Goal: Information Seeking & Learning: Learn about a topic

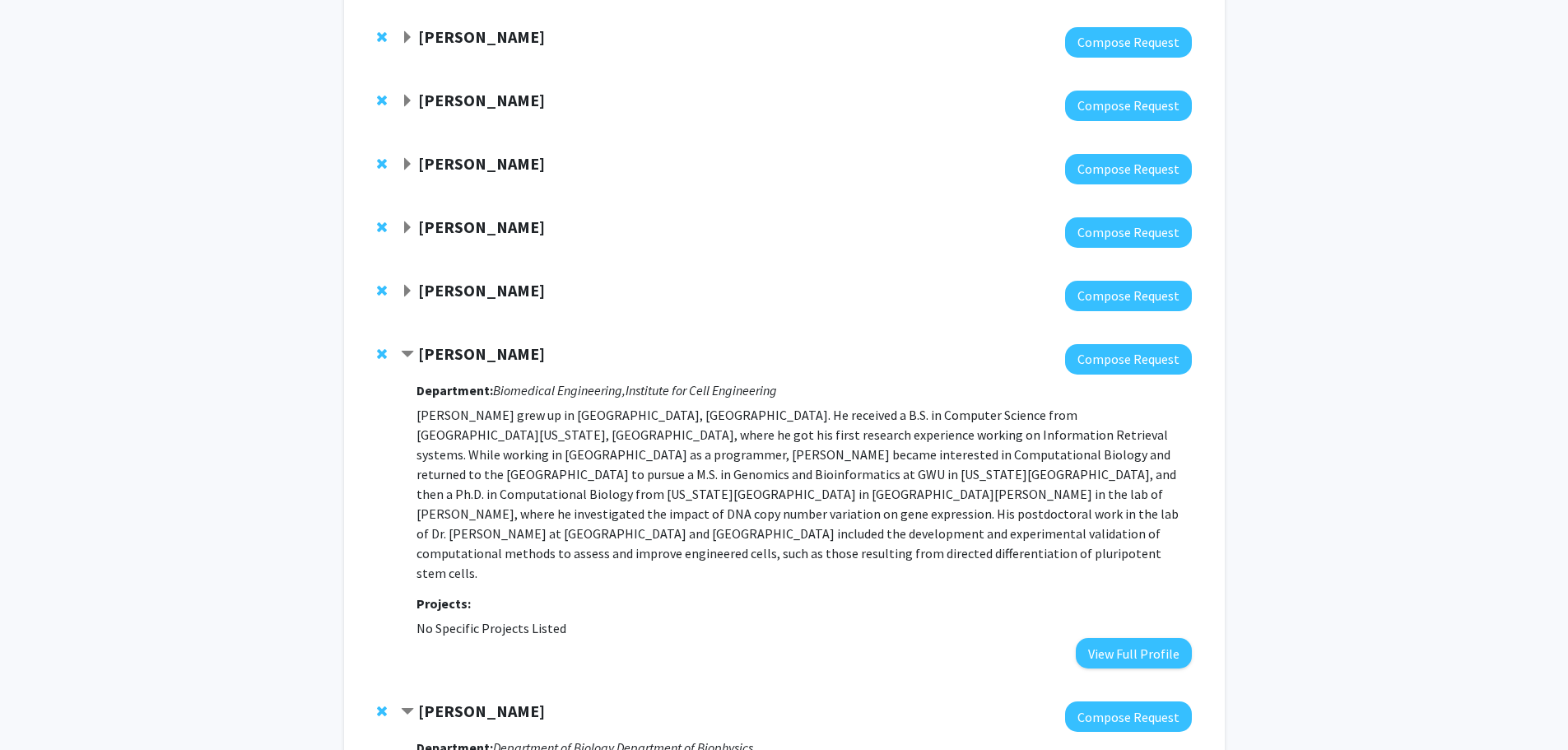
scroll to position [549, 0]
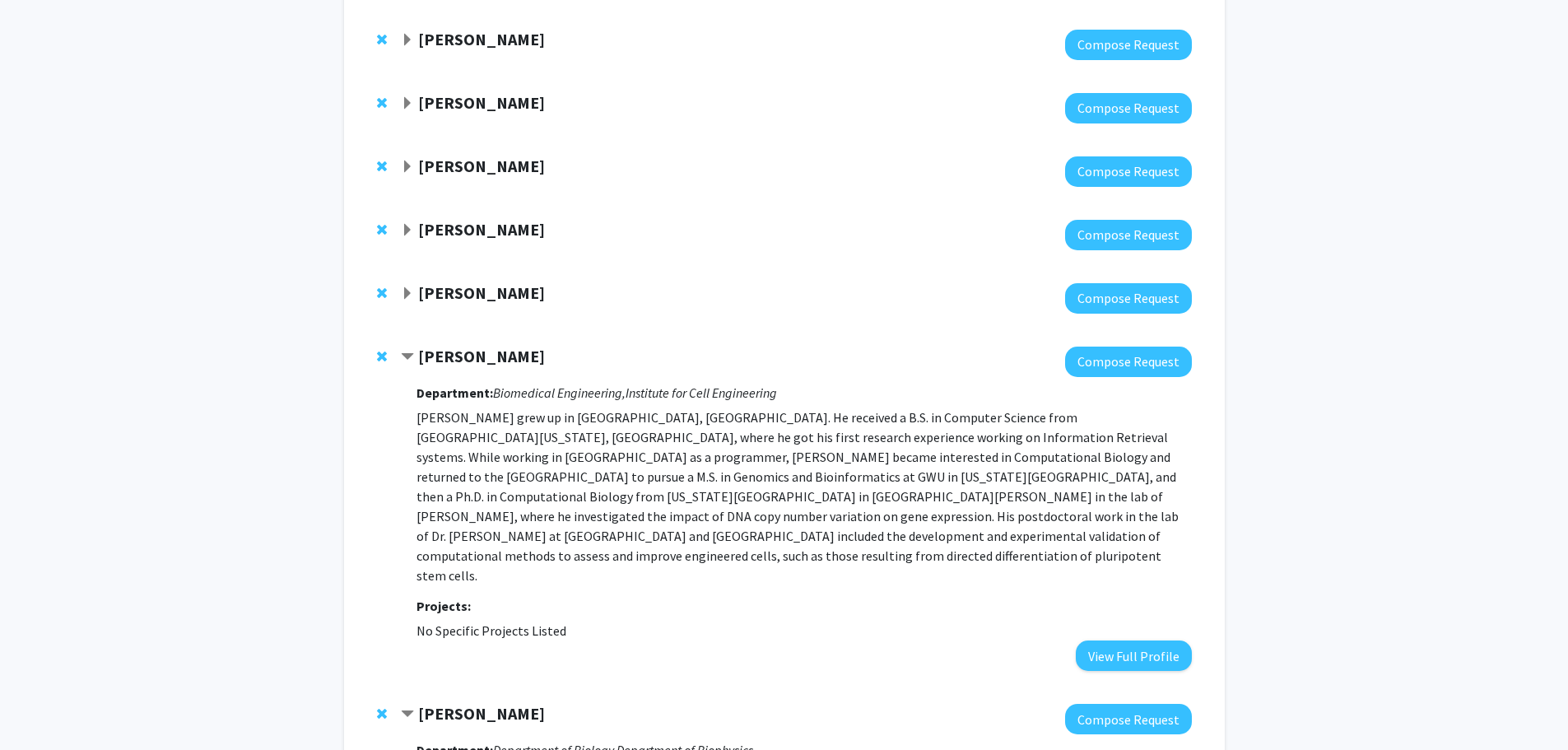
click at [408, 289] on span "Expand Chien-Ming Huang Bookmark" at bounding box center [407, 293] width 13 height 13
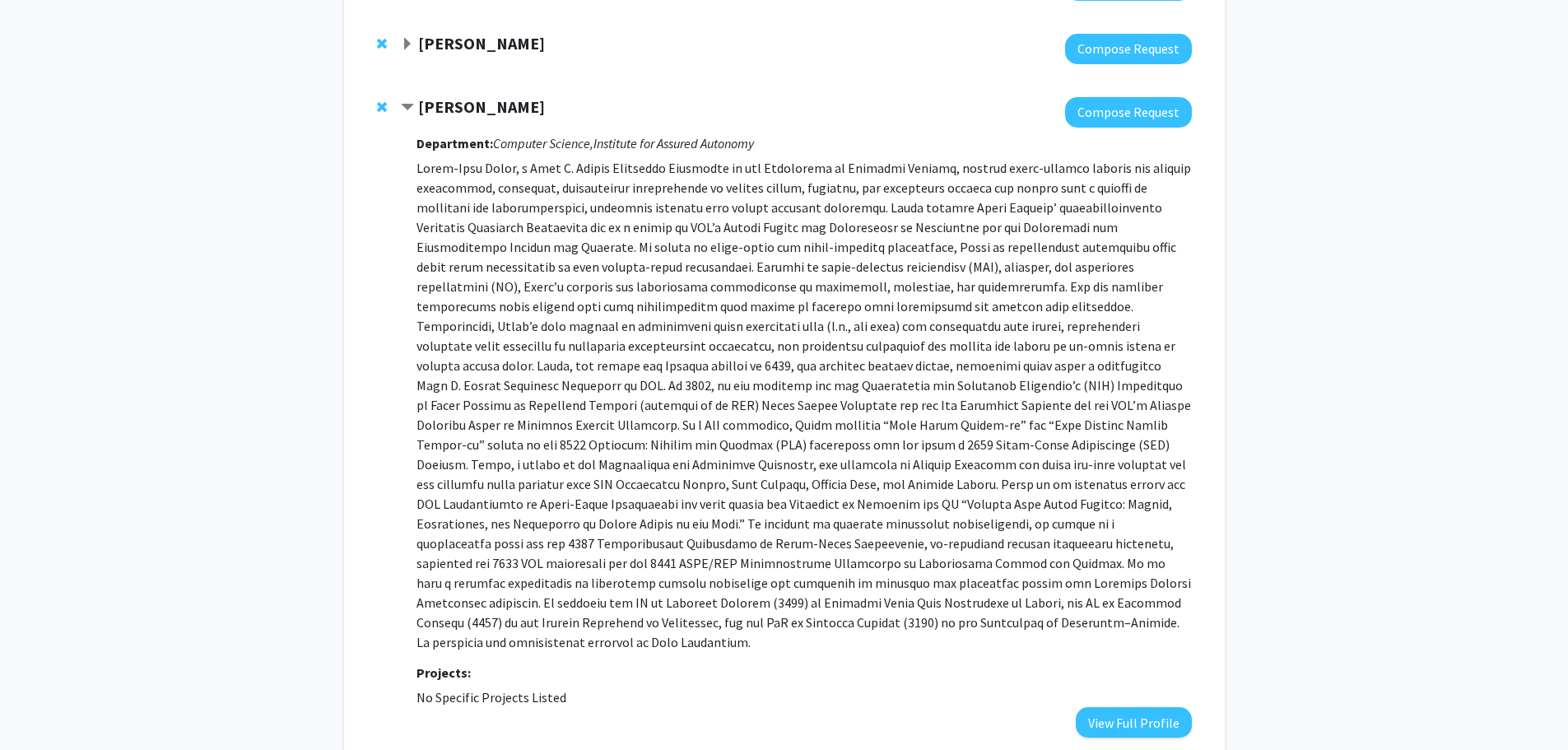
scroll to position [768, 0]
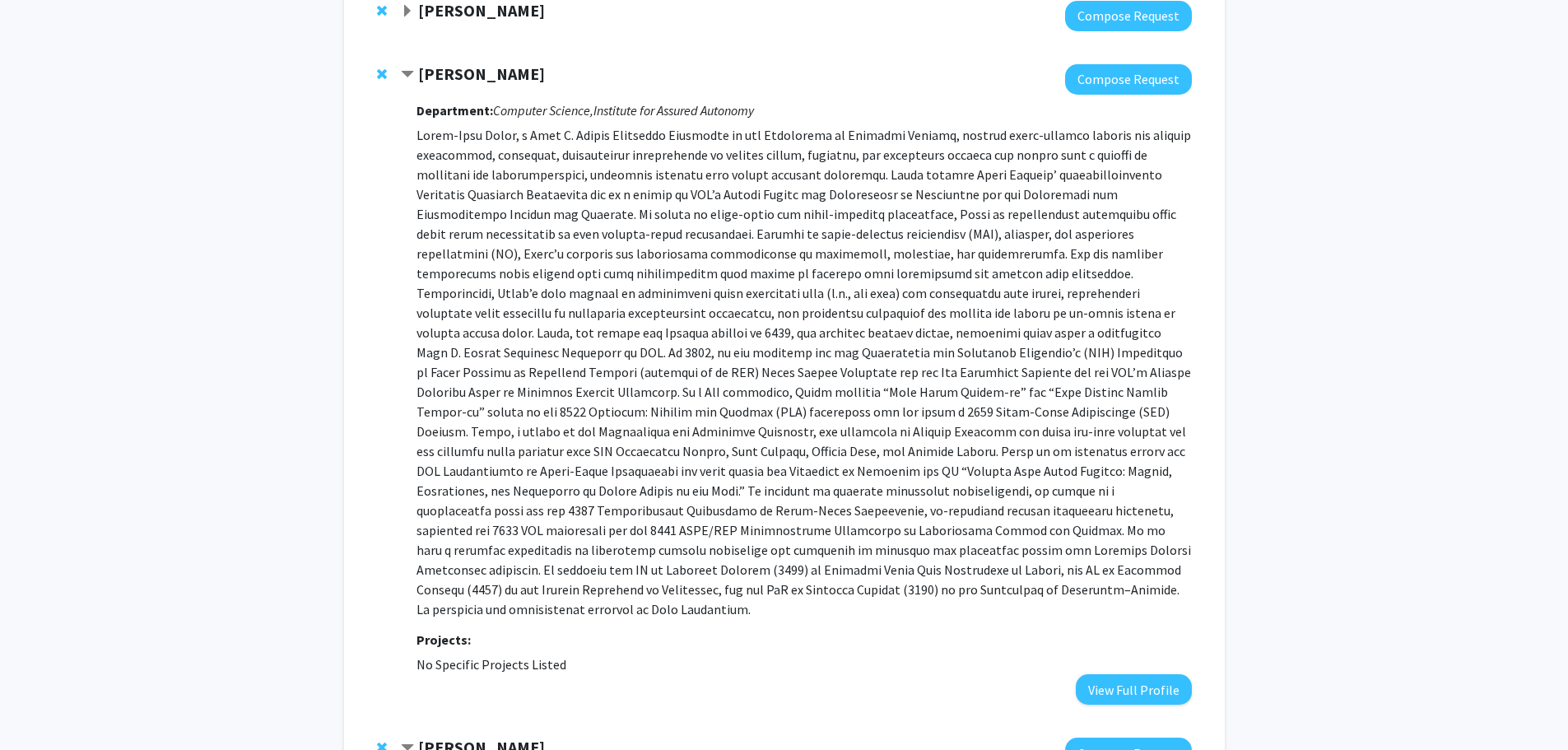
click at [488, 72] on strong "[PERSON_NAME]" at bounding box center [481, 73] width 127 height 20
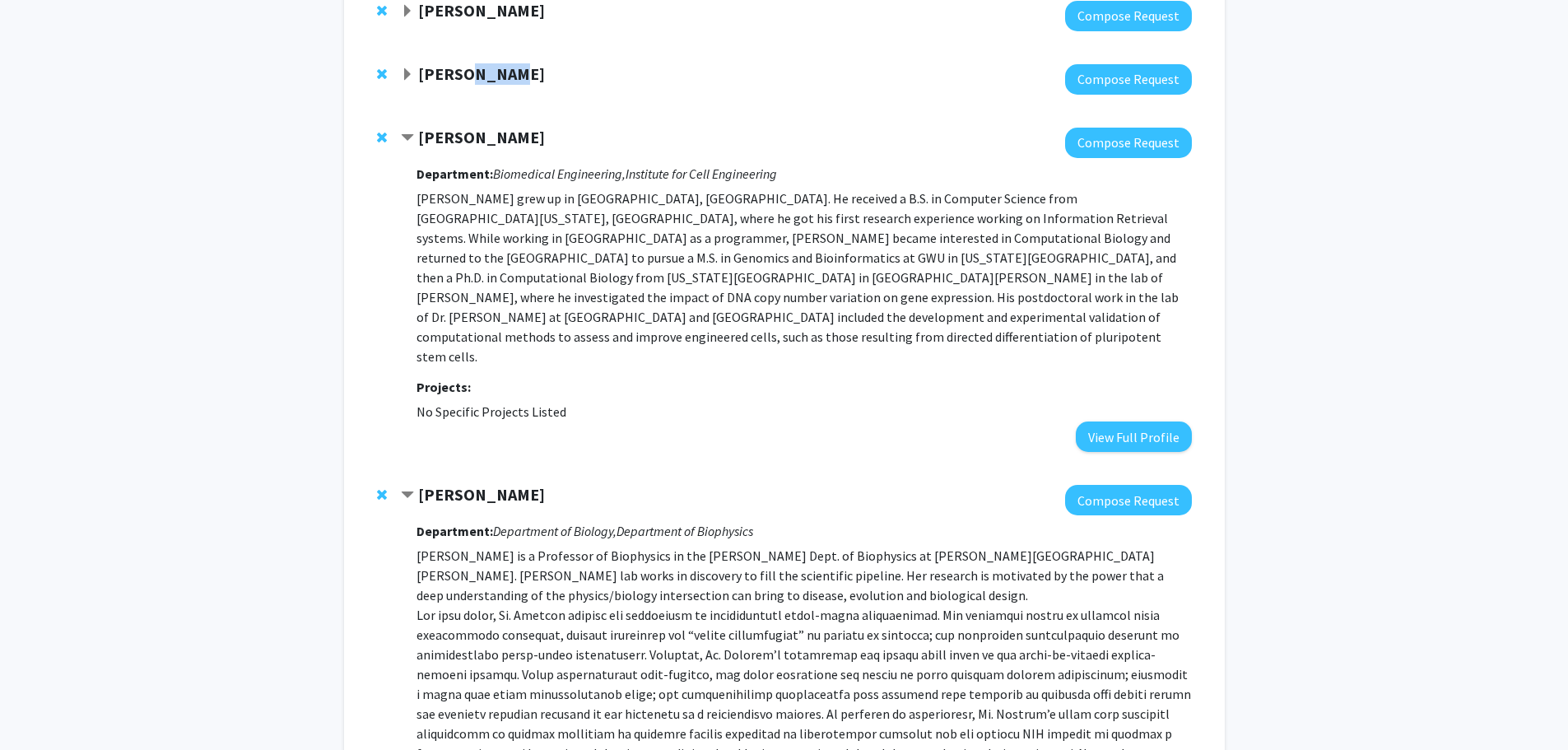
click at [488, 72] on strong "[PERSON_NAME]" at bounding box center [481, 73] width 127 height 20
copy strong "[PERSON_NAME]"
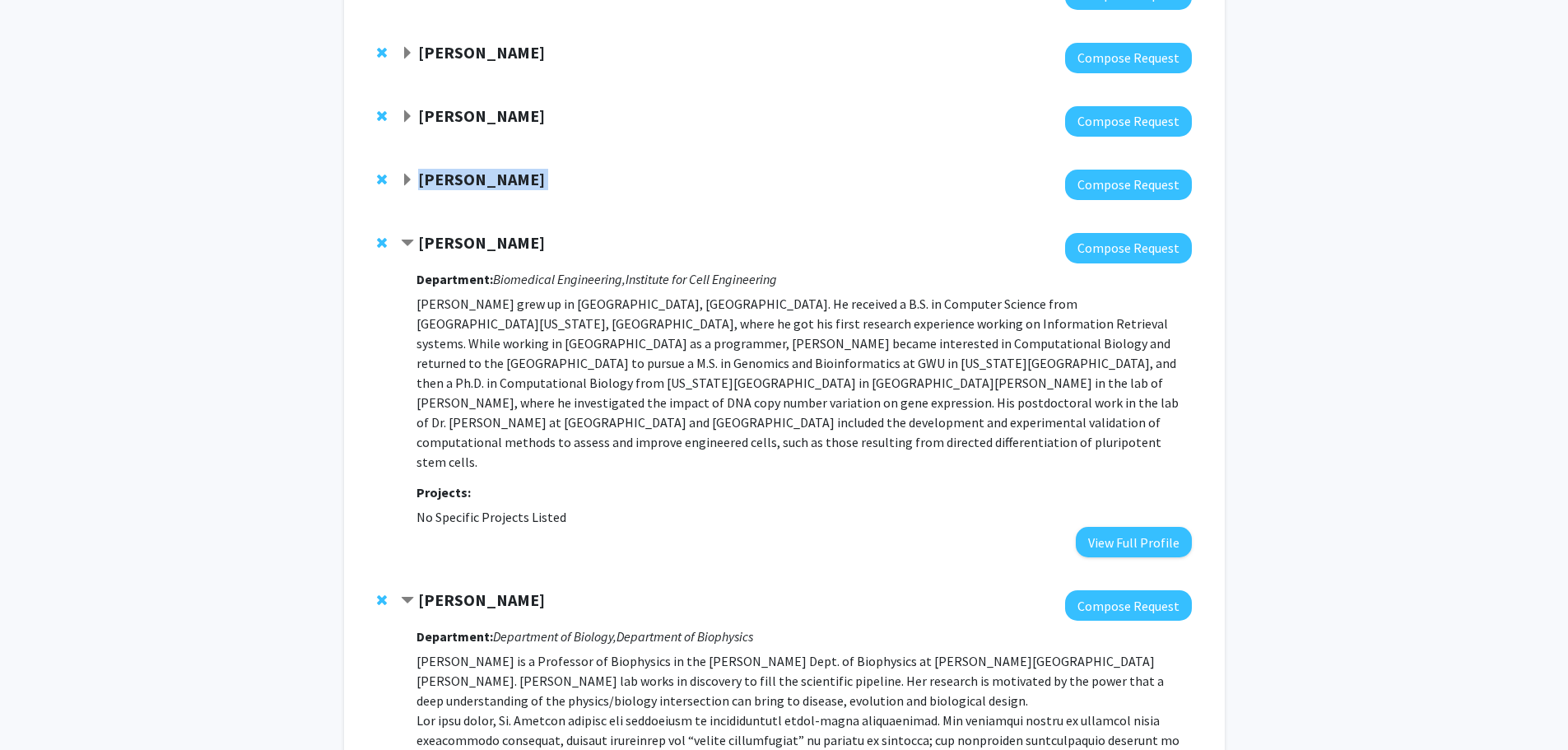
scroll to position [549, 0]
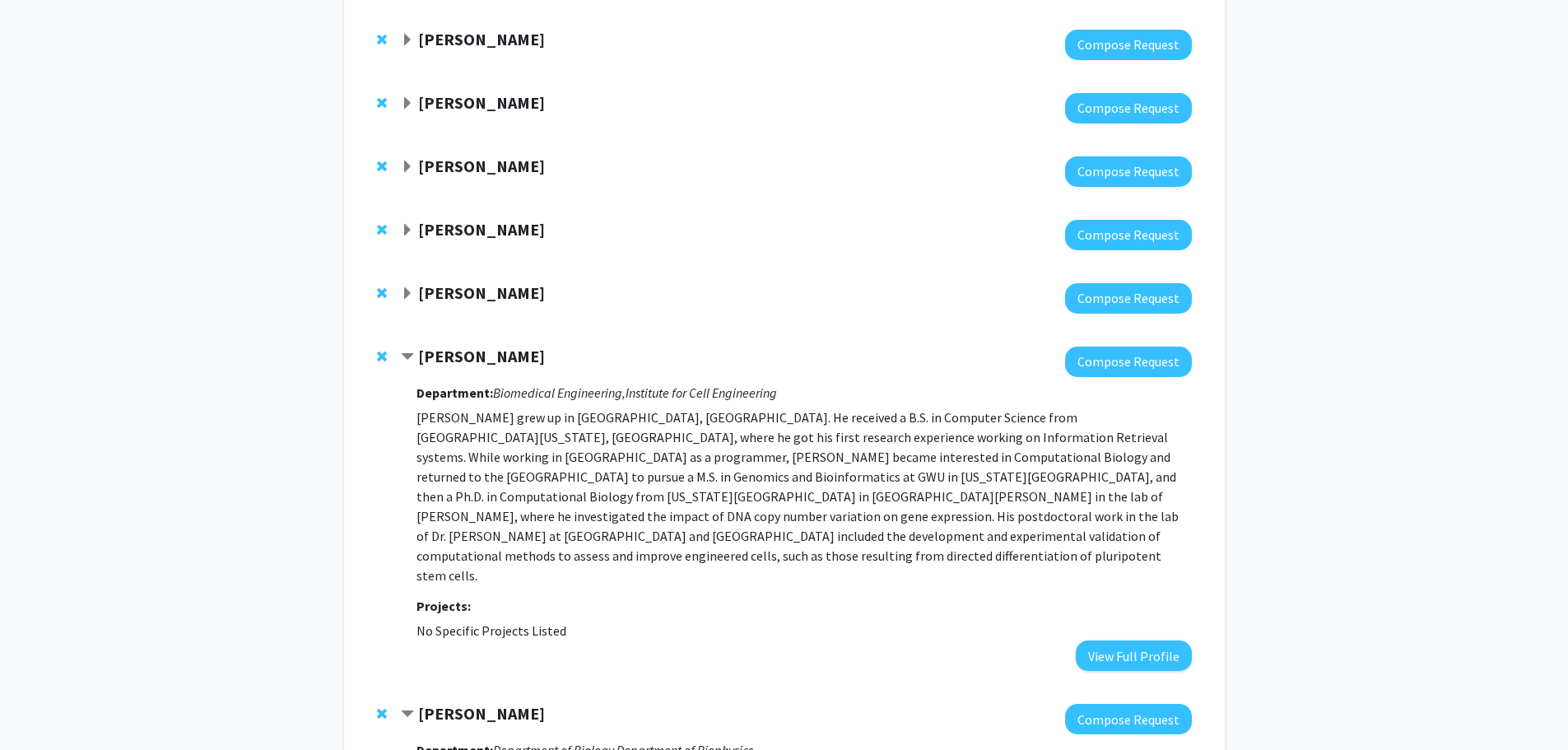
click at [412, 294] on span "Expand Chien-Ming Huang Bookmark" at bounding box center [407, 293] width 13 height 13
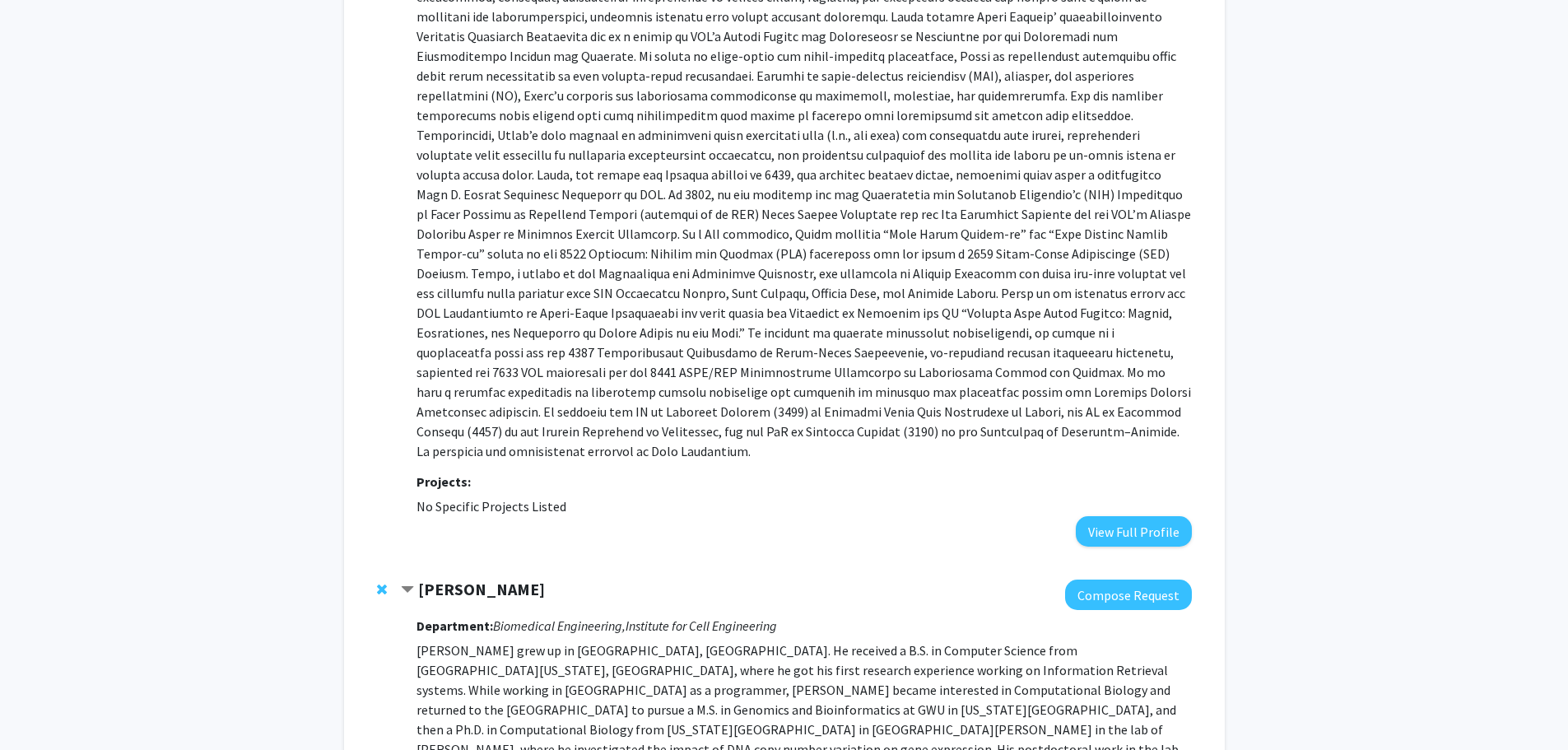
scroll to position [768, 0]
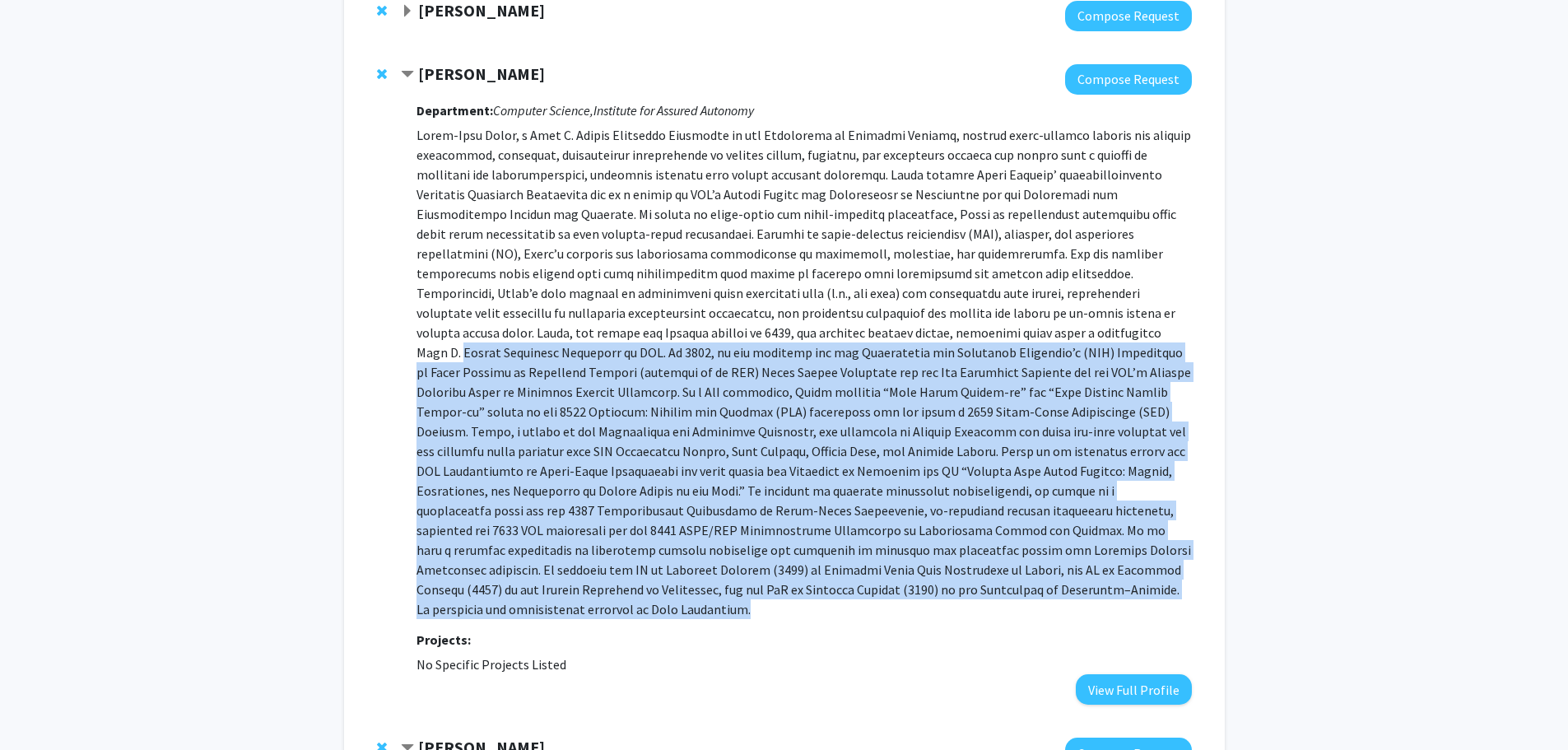
drag, startPoint x: 753, startPoint y: 333, endPoint x: 868, endPoint y: 592, distance: 283.4
click at [868, 592] on p at bounding box center [804, 372] width 775 height 494
click at [868, 588] on p at bounding box center [804, 372] width 775 height 494
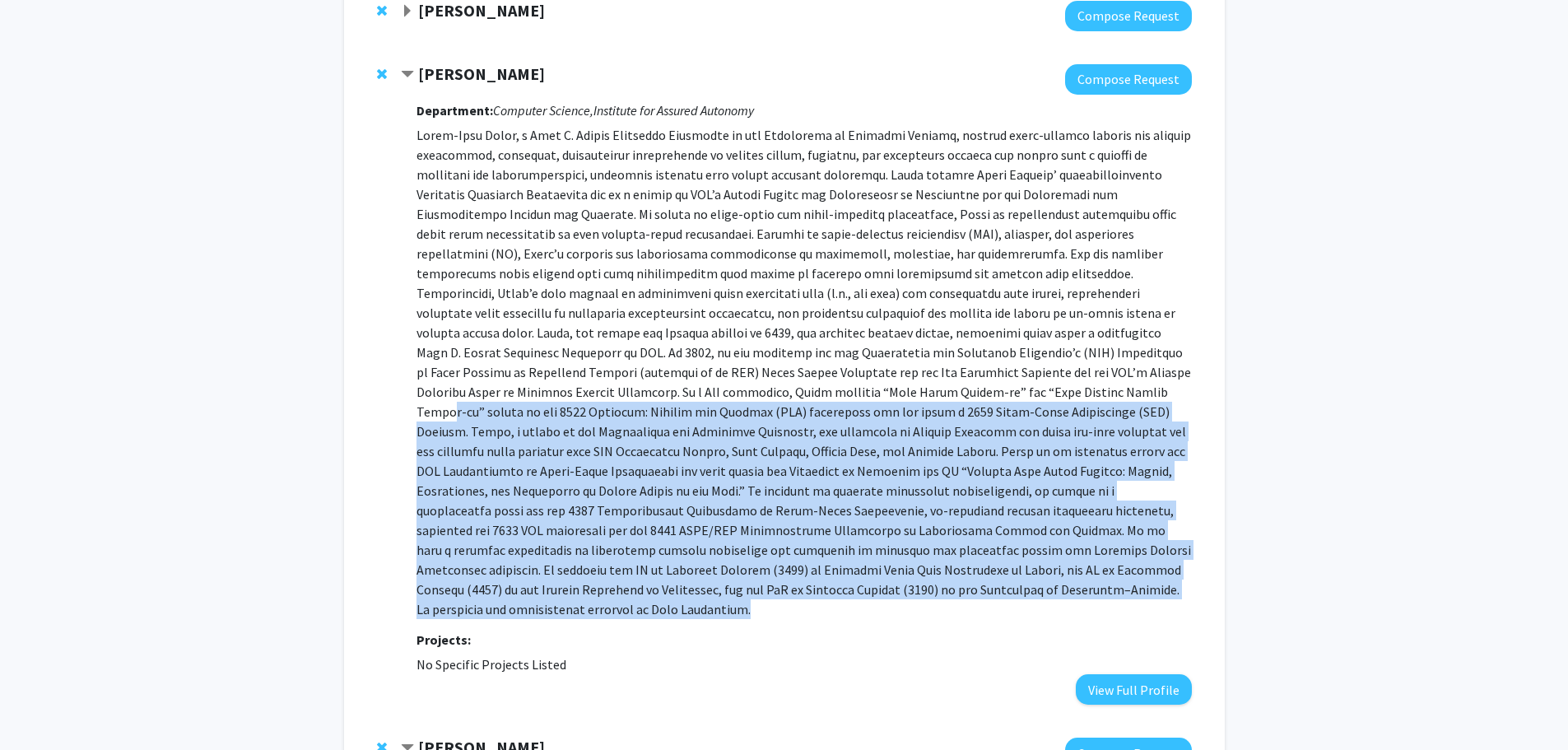
drag, startPoint x: 815, startPoint y: 586, endPoint x: 695, endPoint y: 386, distance: 233.2
click at [695, 386] on p at bounding box center [804, 372] width 775 height 494
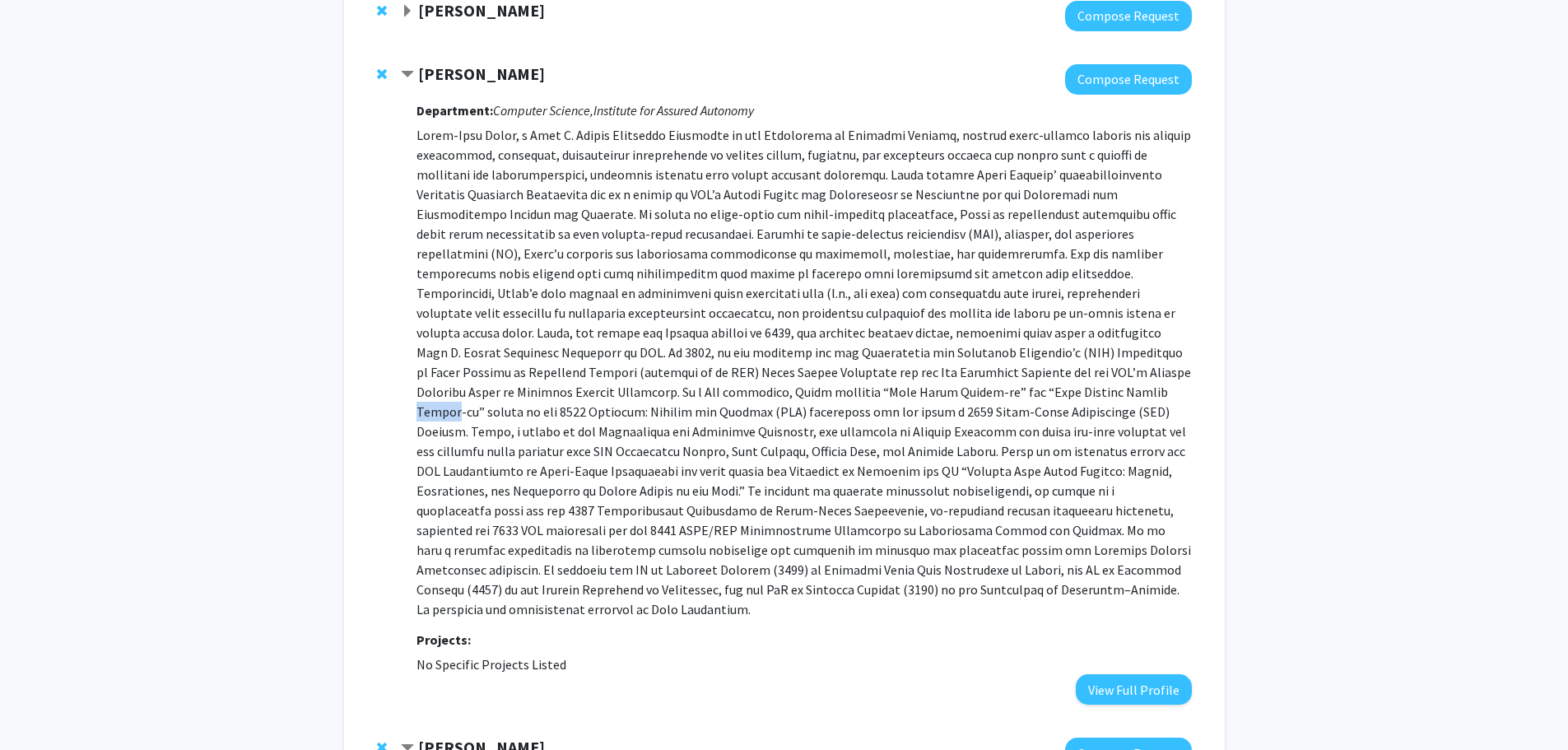
click at [695, 386] on p at bounding box center [804, 372] width 775 height 494
click at [641, 394] on p at bounding box center [804, 372] width 775 height 494
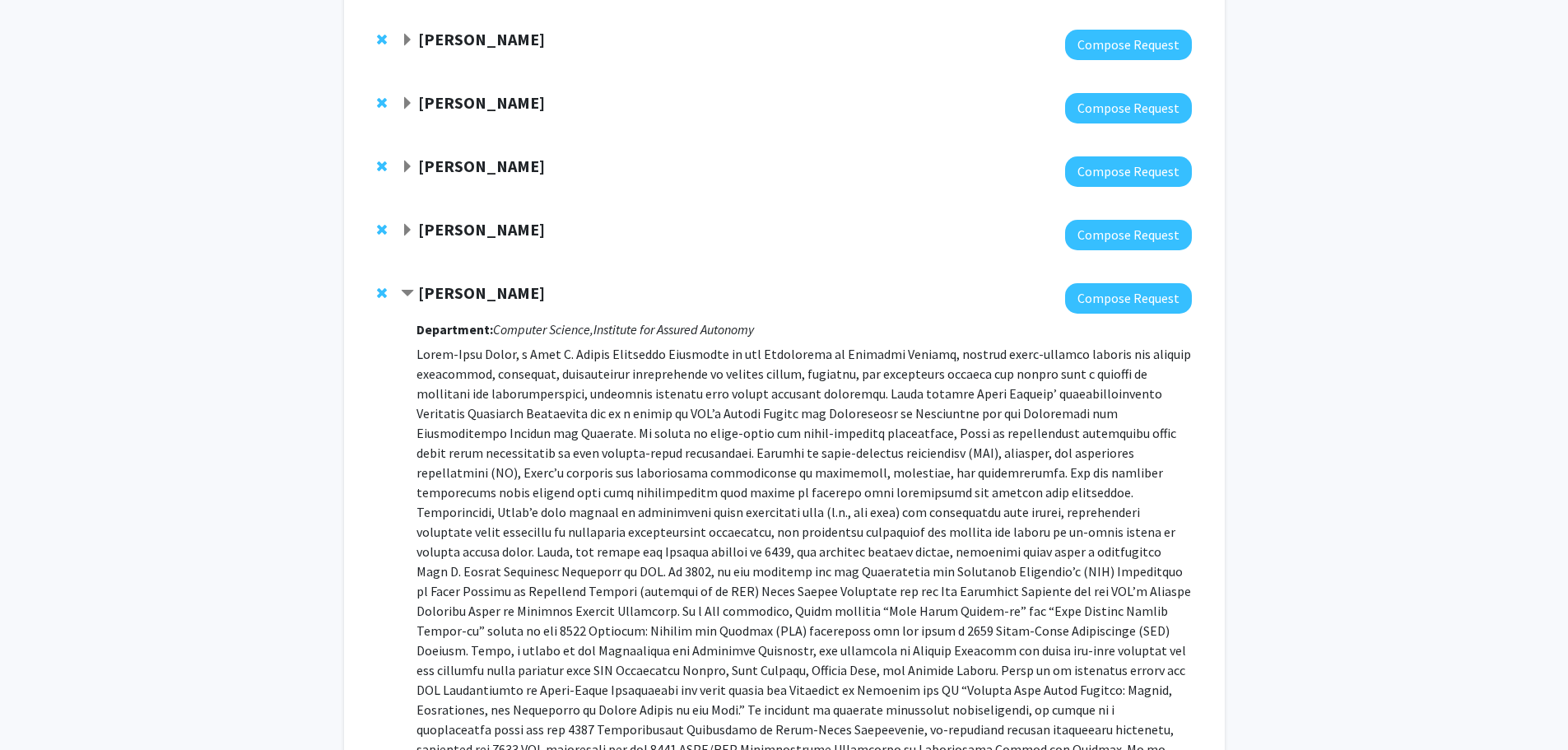
click at [403, 230] on span "Expand John Edison Bookmark" at bounding box center [407, 230] width 13 height 13
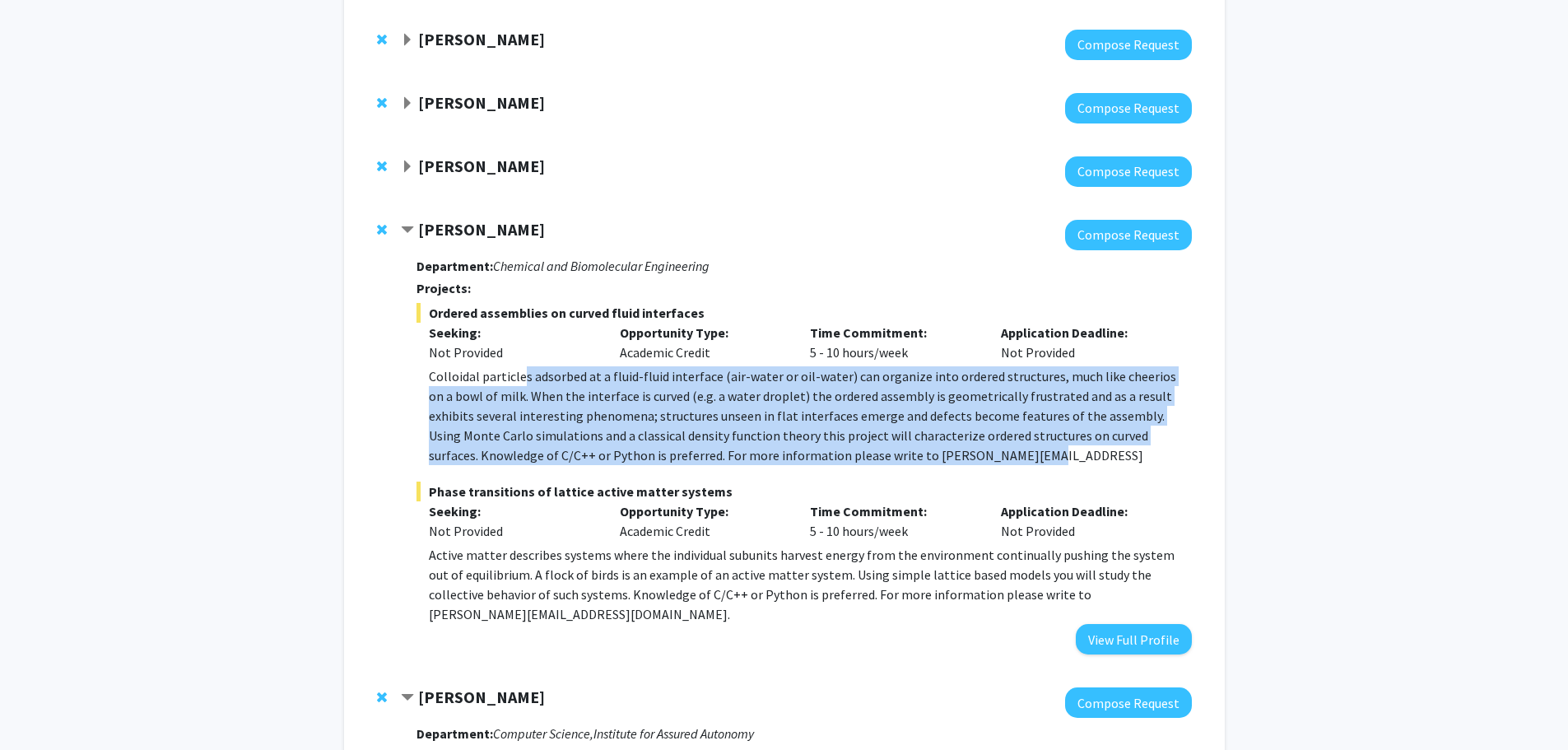
drag, startPoint x: 521, startPoint y: 377, endPoint x: 953, endPoint y: 449, distance: 438.0
click at [953, 449] on p "Colloidal particles adsorbed at a fluid-fluid interface (air-water or oil-water…" at bounding box center [810, 425] width 762 height 118
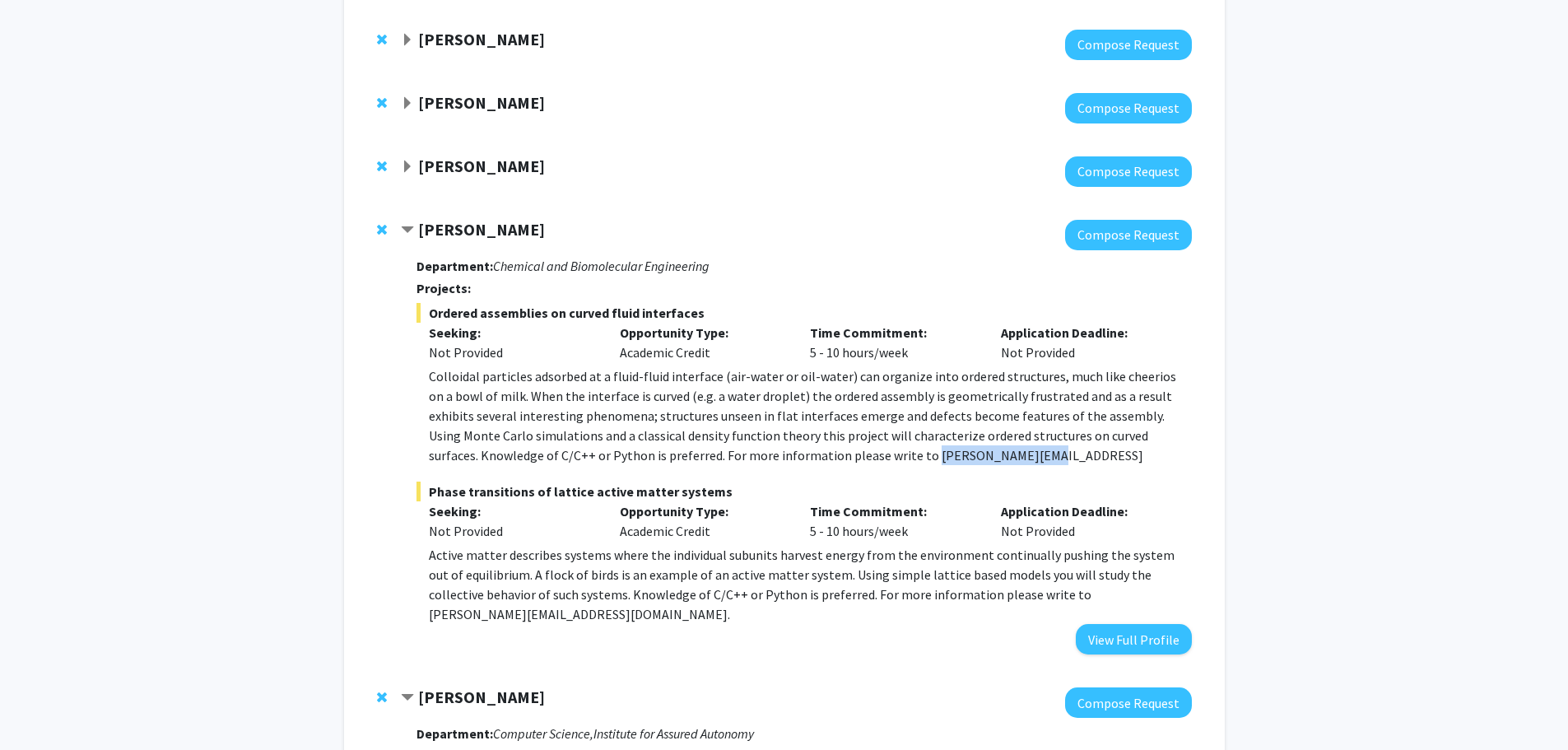
drag, startPoint x: 911, startPoint y: 456, endPoint x: 795, endPoint y: 463, distance: 116.2
click at [795, 463] on p "Colloidal particles adsorbed at a fluid-fluid interface (air-water or oil-water…" at bounding box center [810, 425] width 762 height 118
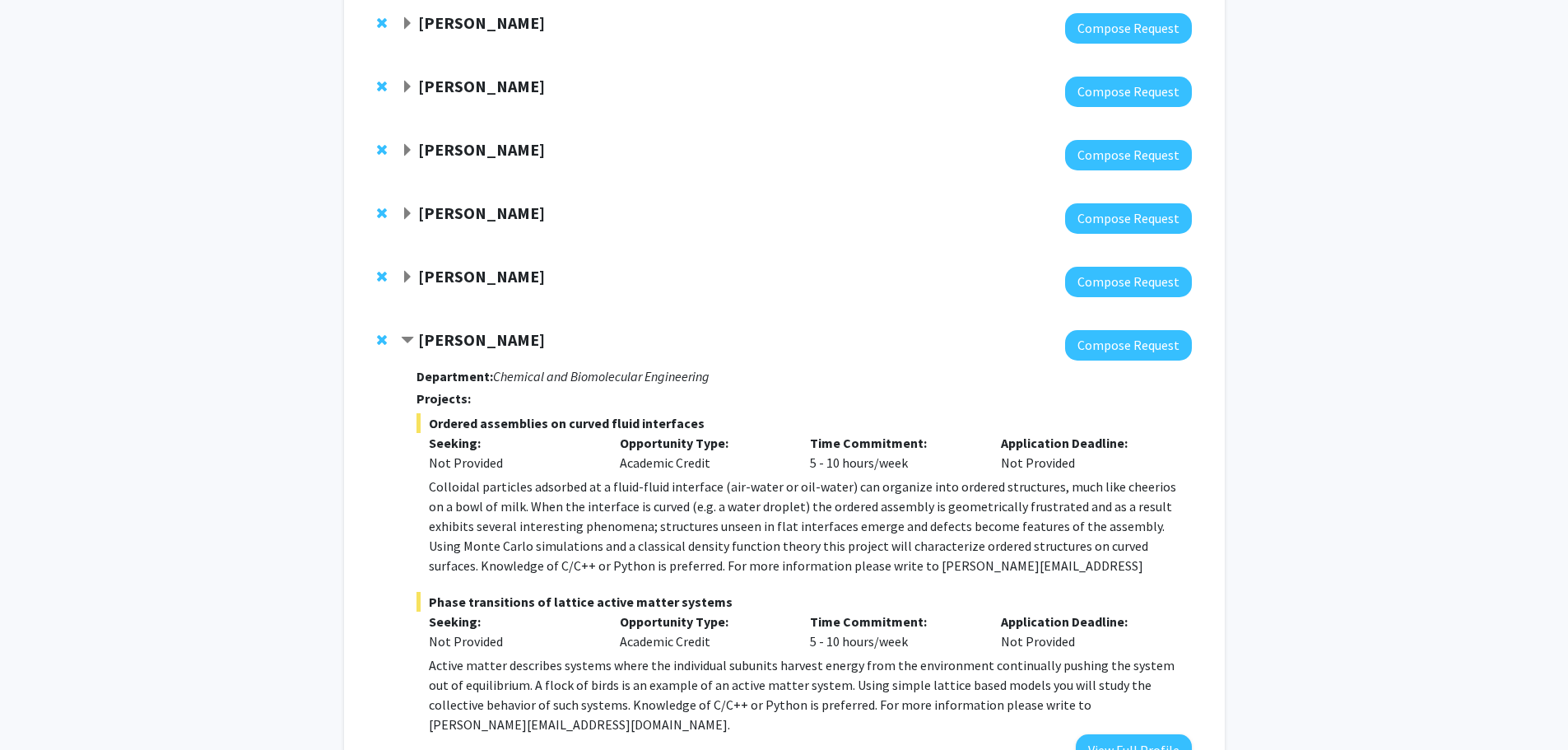
click at [411, 278] on span "Expand Sina Majidian Bookmark" at bounding box center [407, 277] width 13 height 13
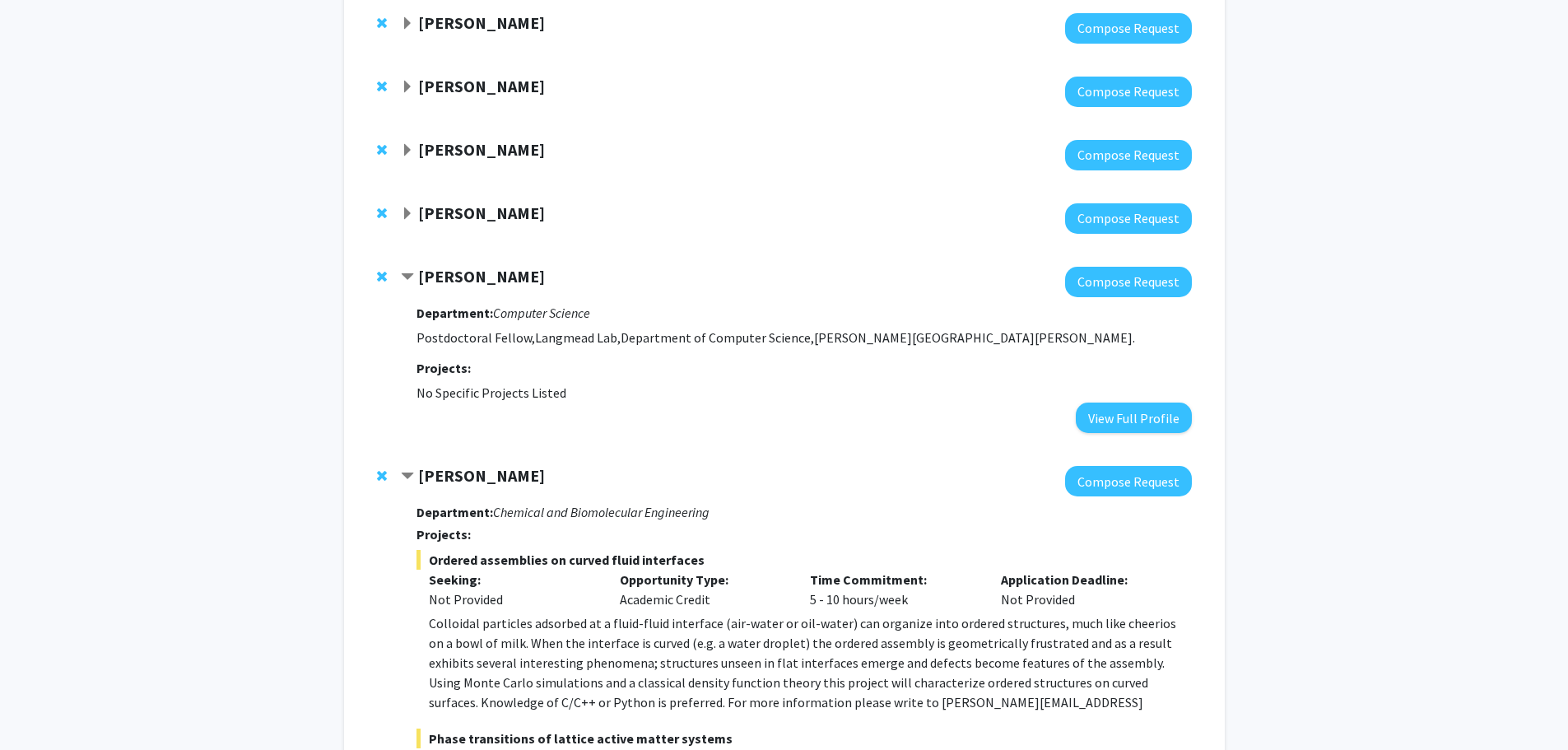
click at [462, 217] on strong "[PERSON_NAME]" at bounding box center [481, 213] width 127 height 20
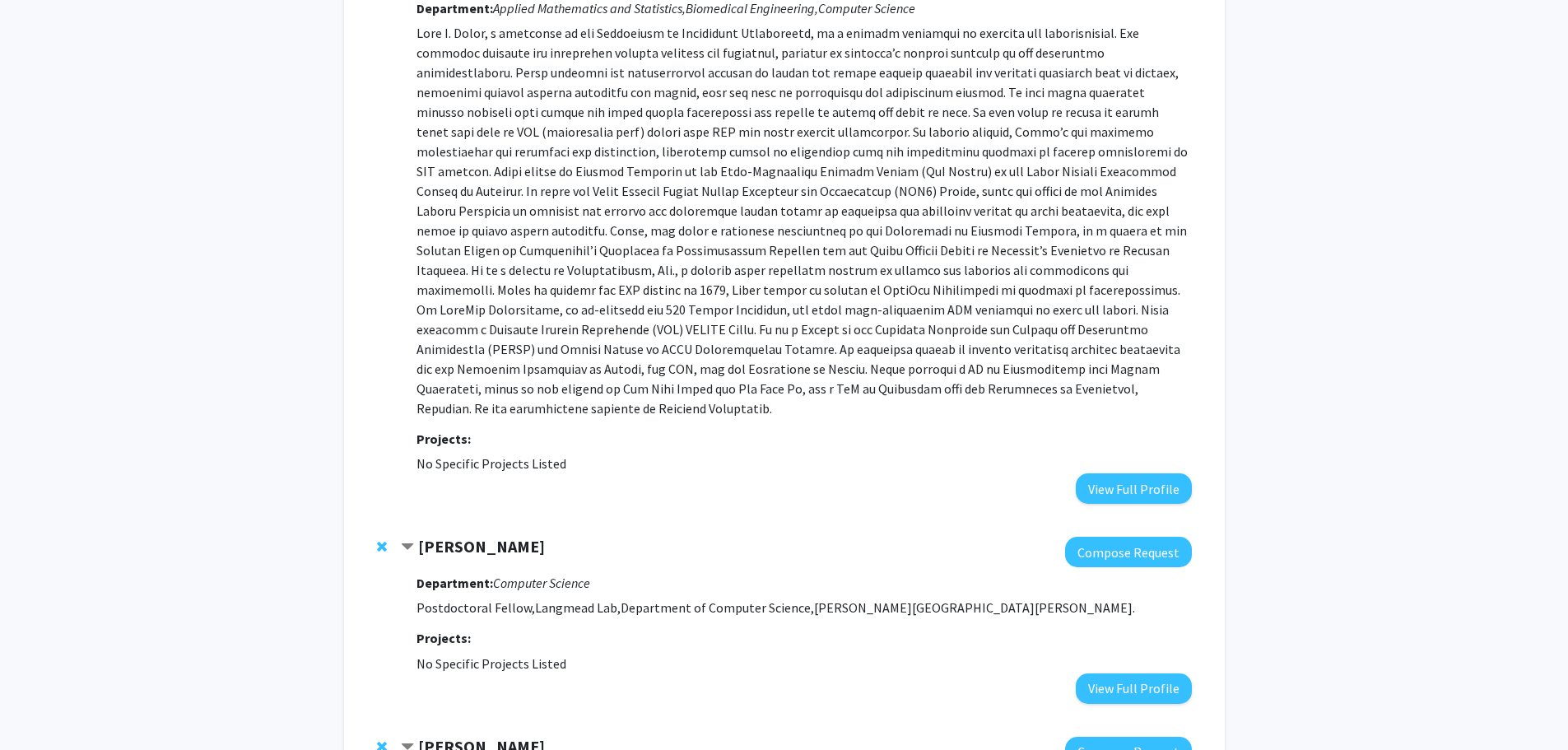
scroll to position [549, 0]
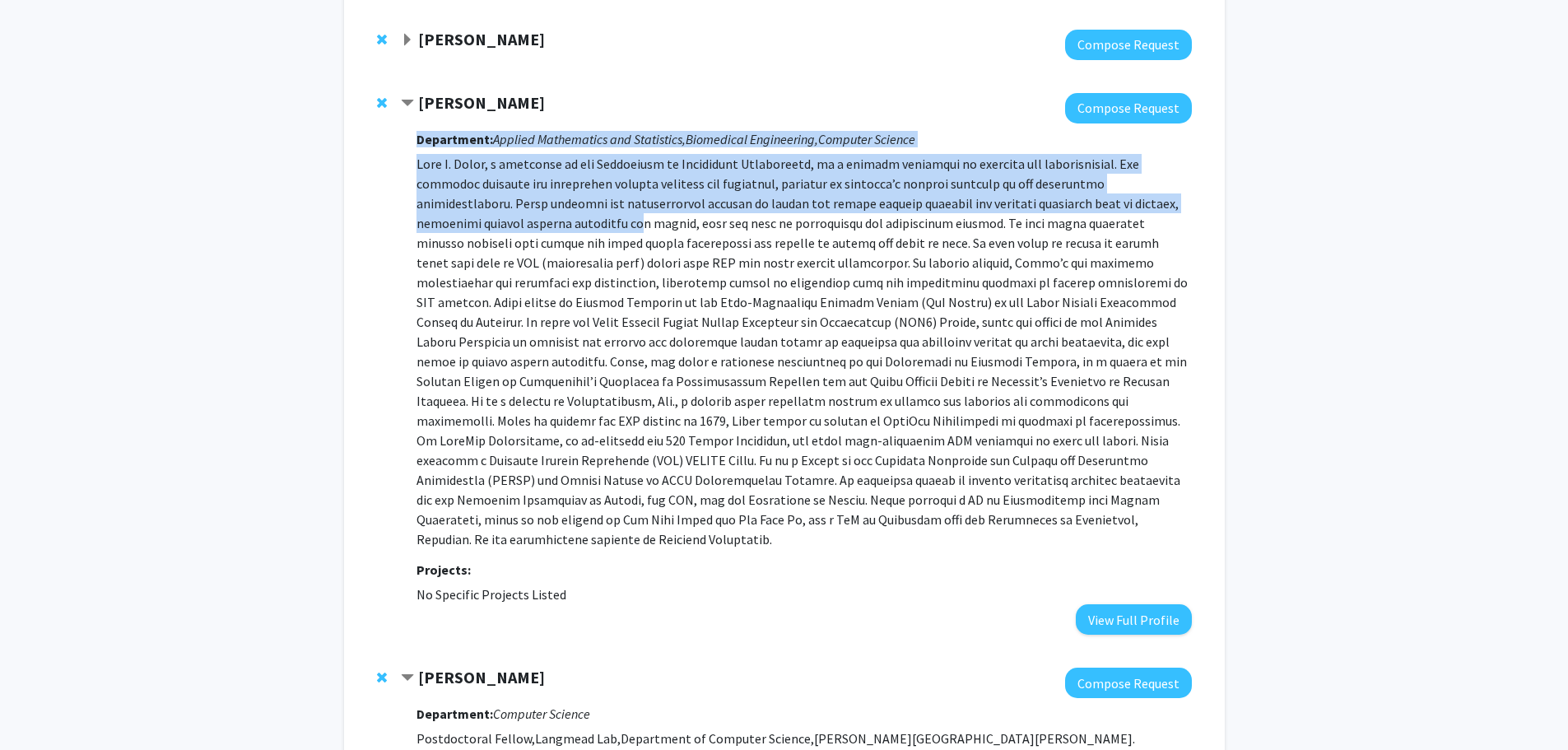
drag, startPoint x: 404, startPoint y: 166, endPoint x: 527, endPoint y: 224, distance: 136.0
click at [527, 224] on div "[PERSON_NAME] Compose Request Department: Applied Mathematics and Statistics, B…" at bounding box center [796, 364] width 790 height 541
click at [527, 224] on p at bounding box center [804, 352] width 775 height 395
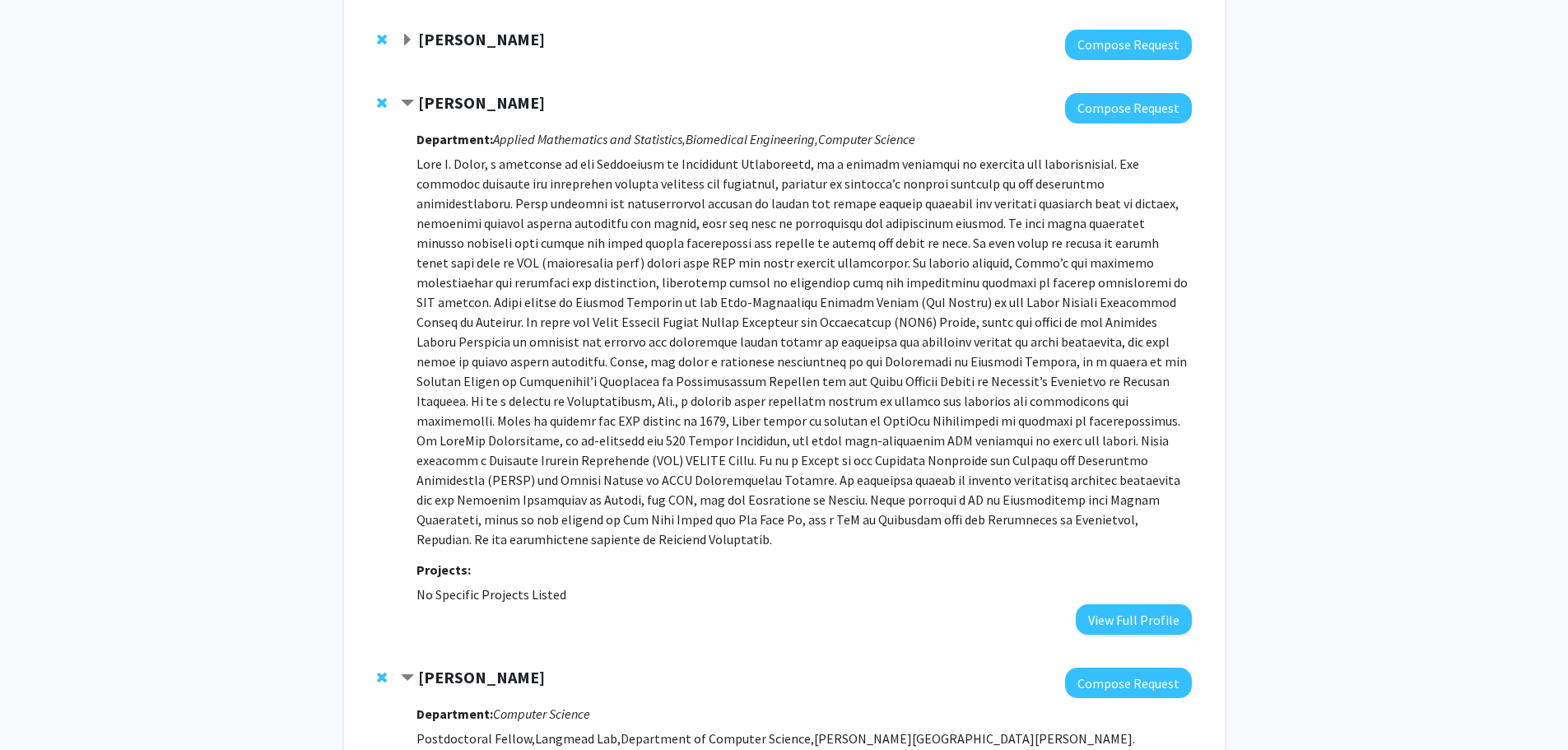
click at [448, 108] on strong "[PERSON_NAME]" at bounding box center [481, 102] width 127 height 20
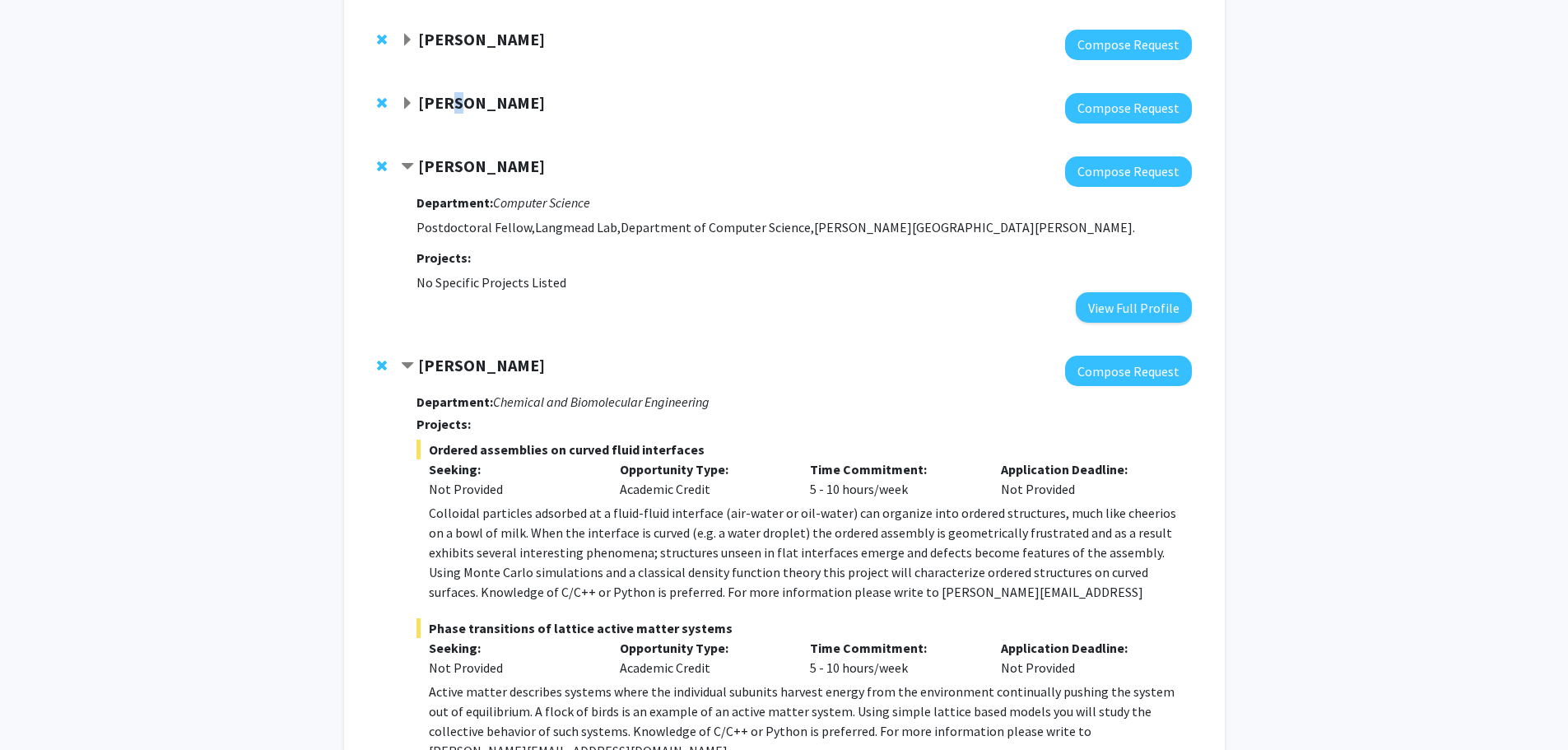
click at [448, 108] on strong "[PERSON_NAME]" at bounding box center [481, 102] width 127 height 20
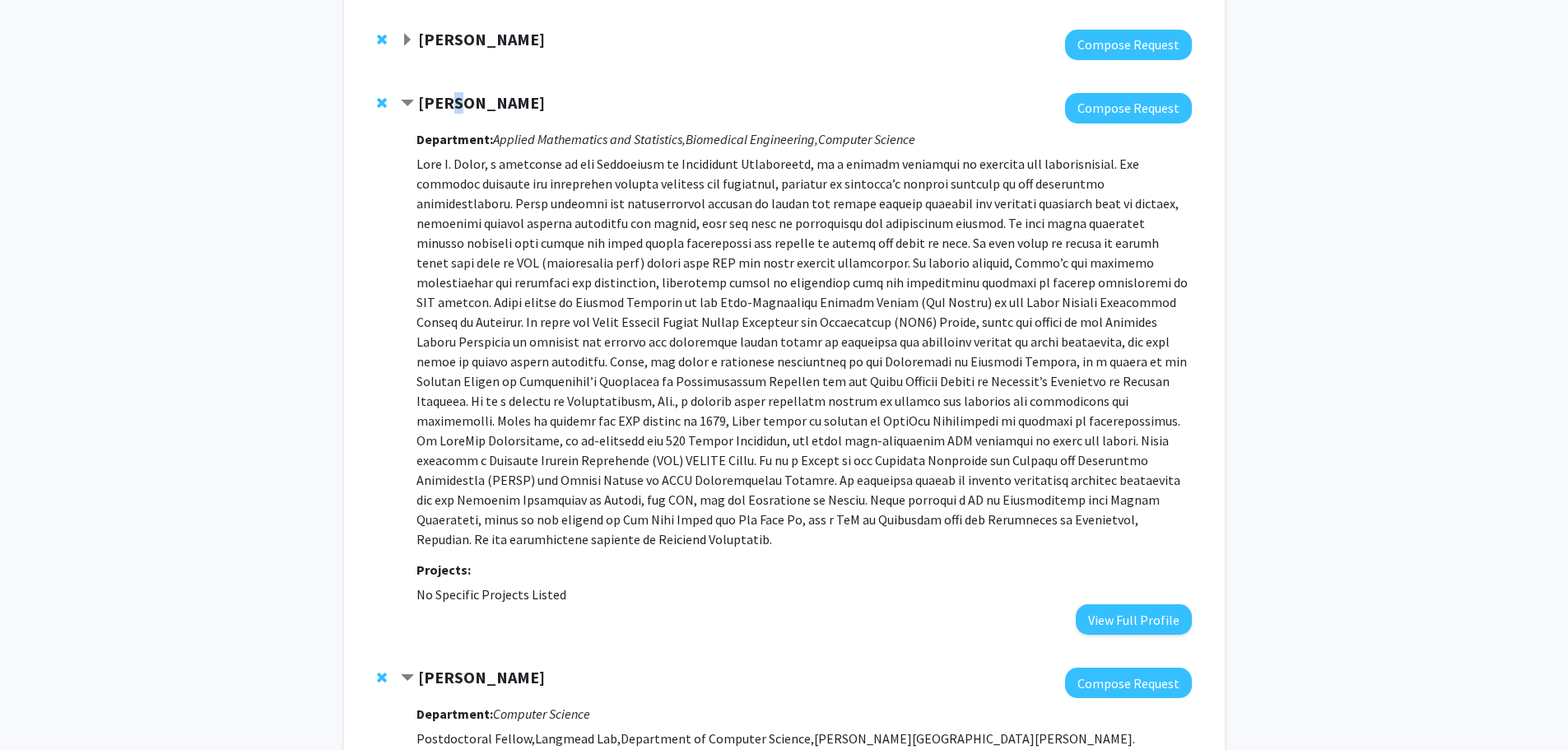
click at [448, 104] on strong "[PERSON_NAME]" at bounding box center [481, 102] width 127 height 20
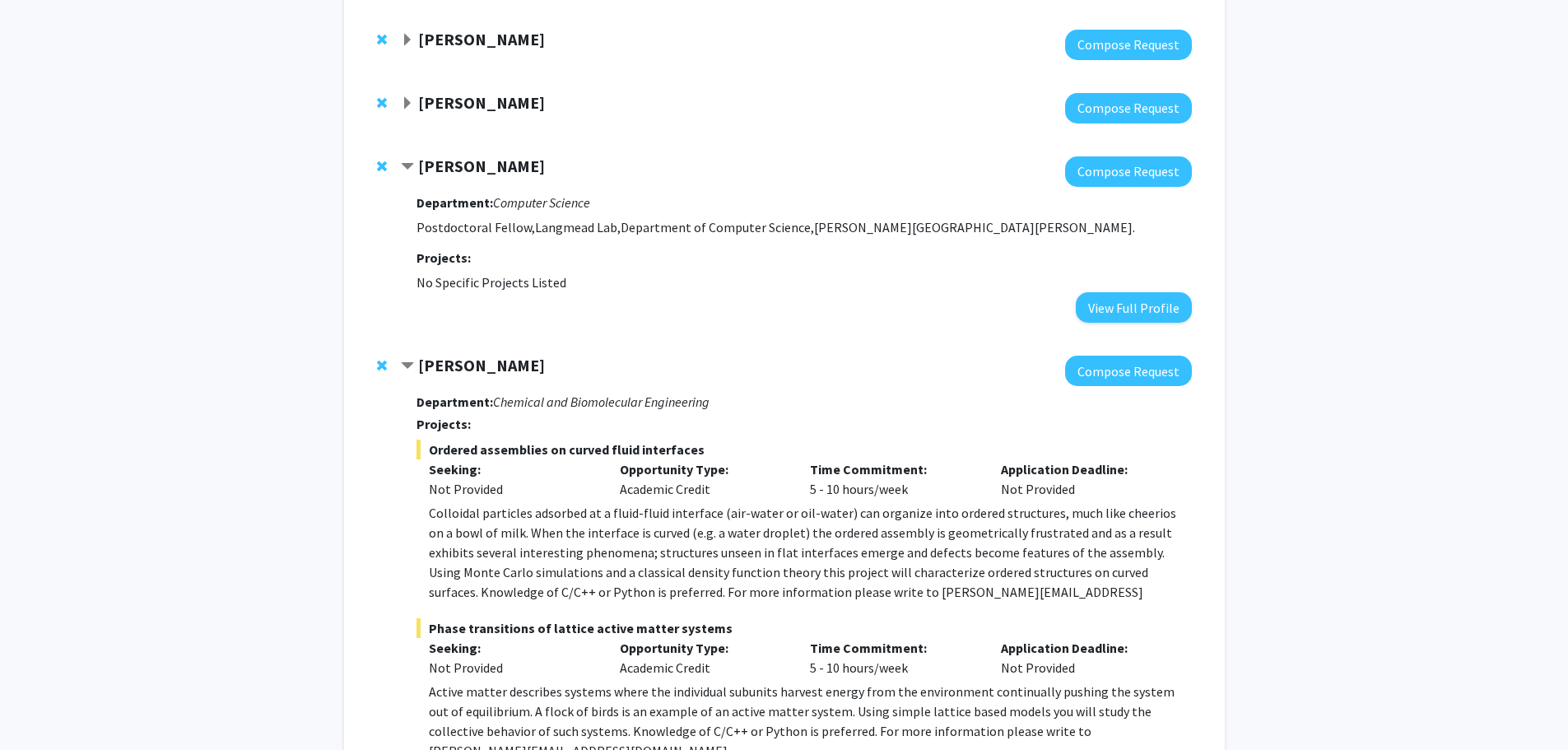
click at [410, 103] on span "Expand Joel Bader Bookmark" at bounding box center [407, 103] width 13 height 13
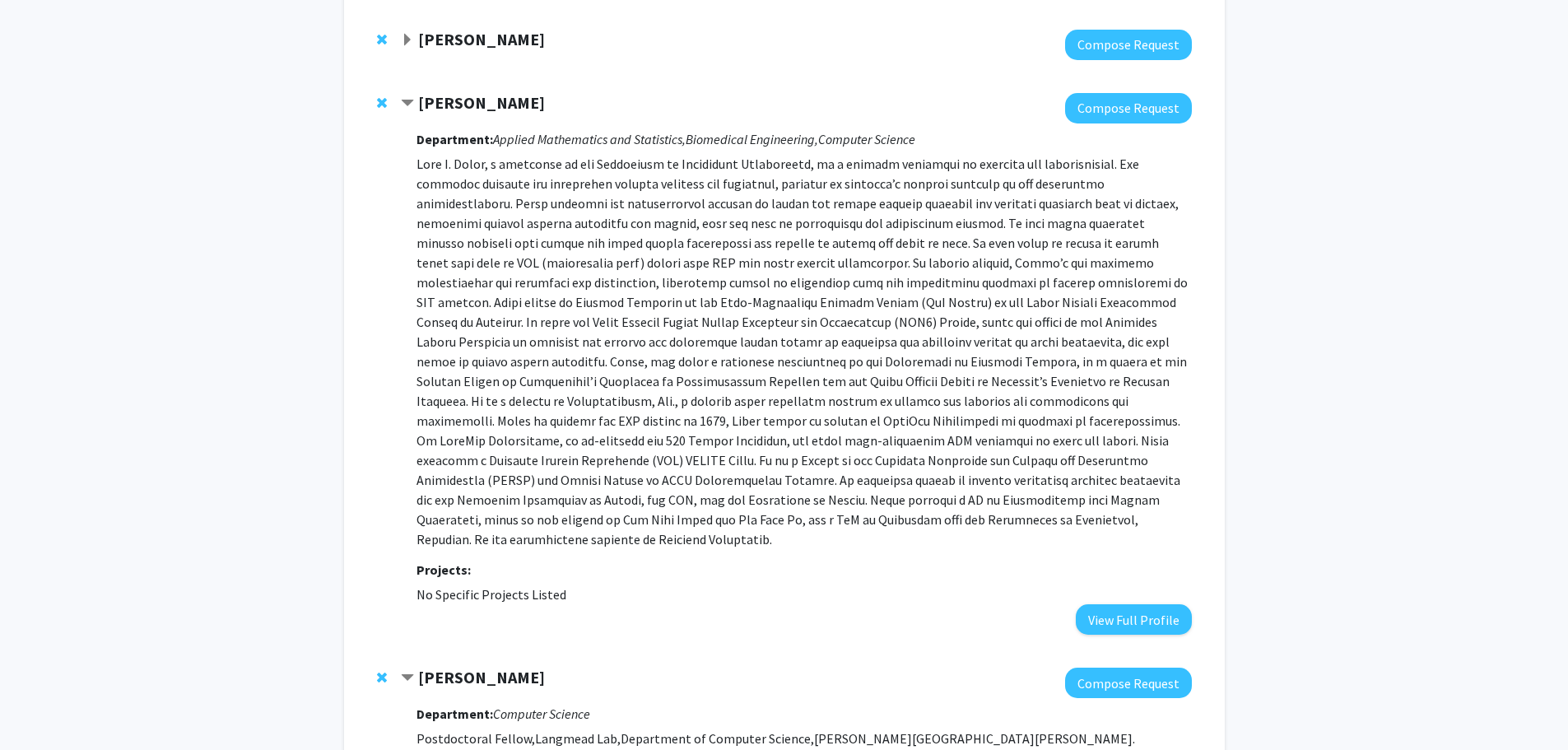
click at [472, 102] on strong "[PERSON_NAME]" at bounding box center [481, 102] width 127 height 20
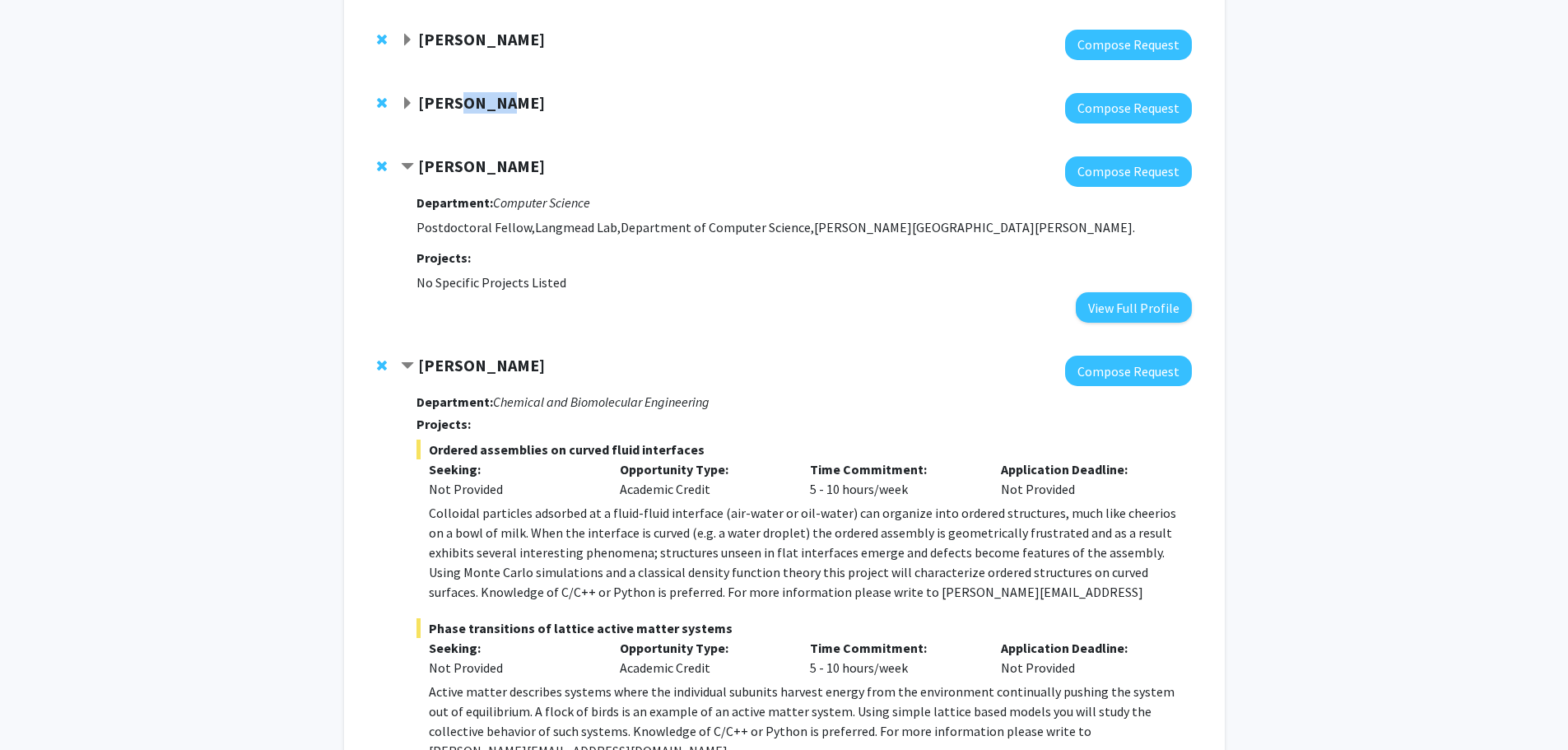
click at [472, 102] on strong "[PERSON_NAME]" at bounding box center [481, 102] width 127 height 20
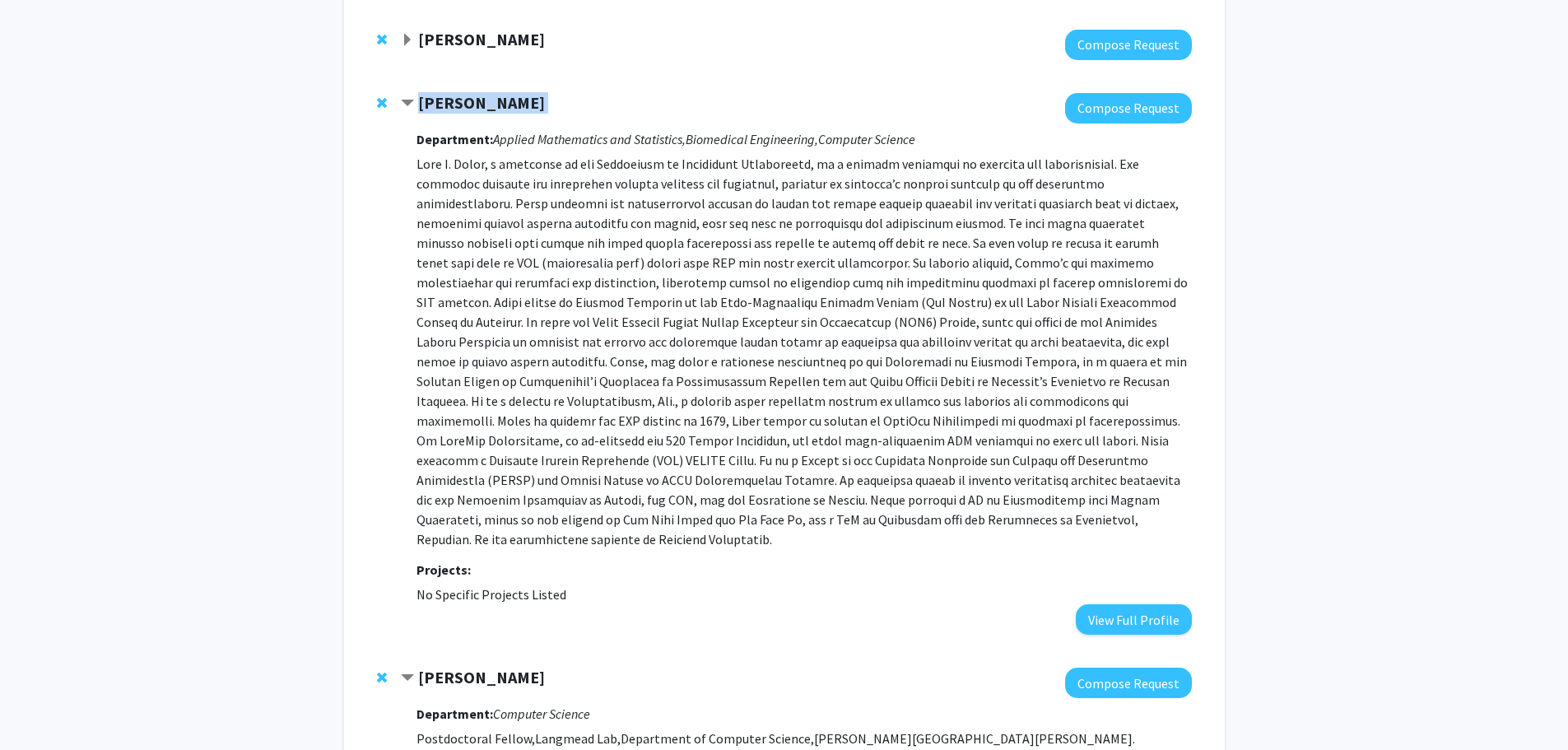
click at [472, 102] on strong "[PERSON_NAME]" at bounding box center [481, 102] width 127 height 20
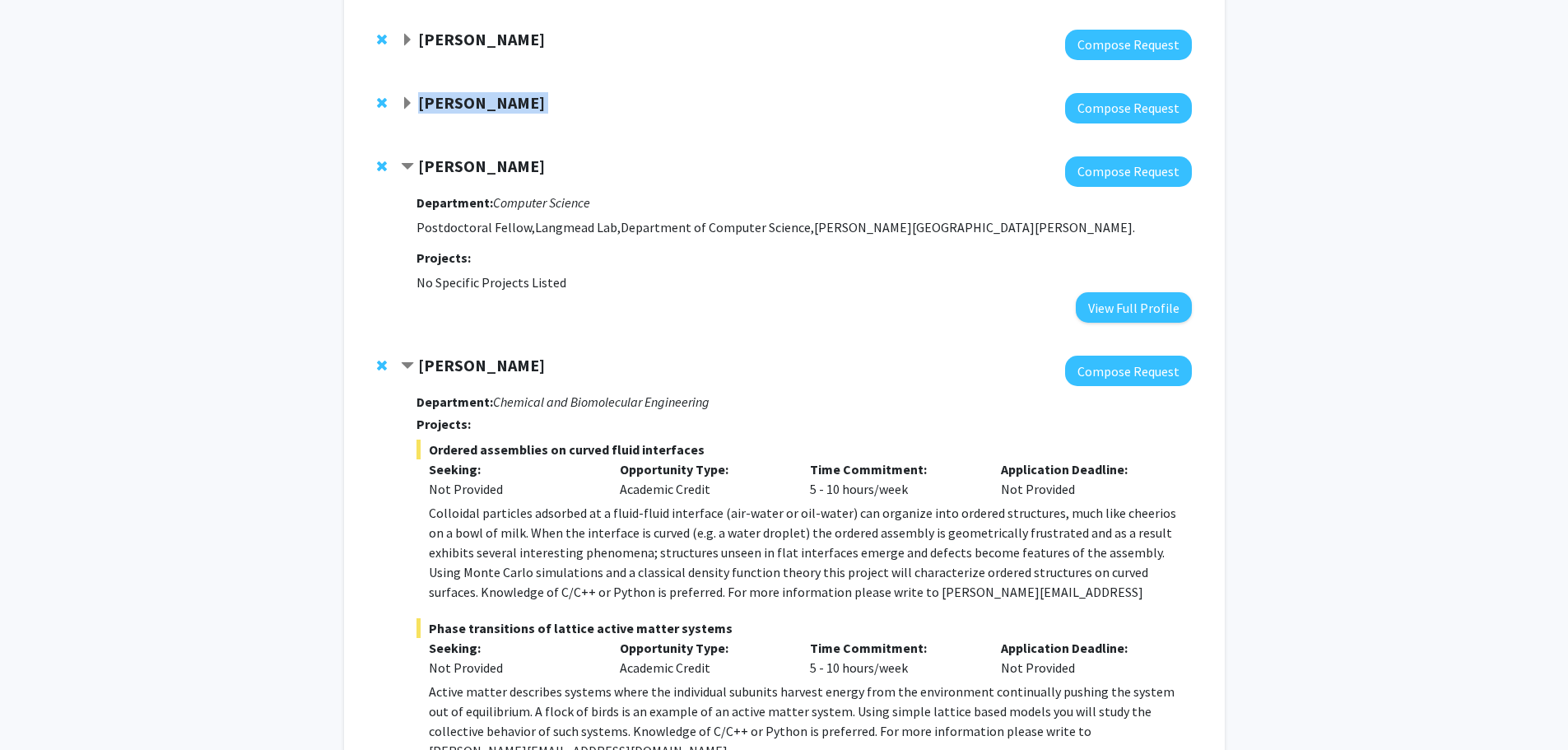
copy strong "[PERSON_NAME]"
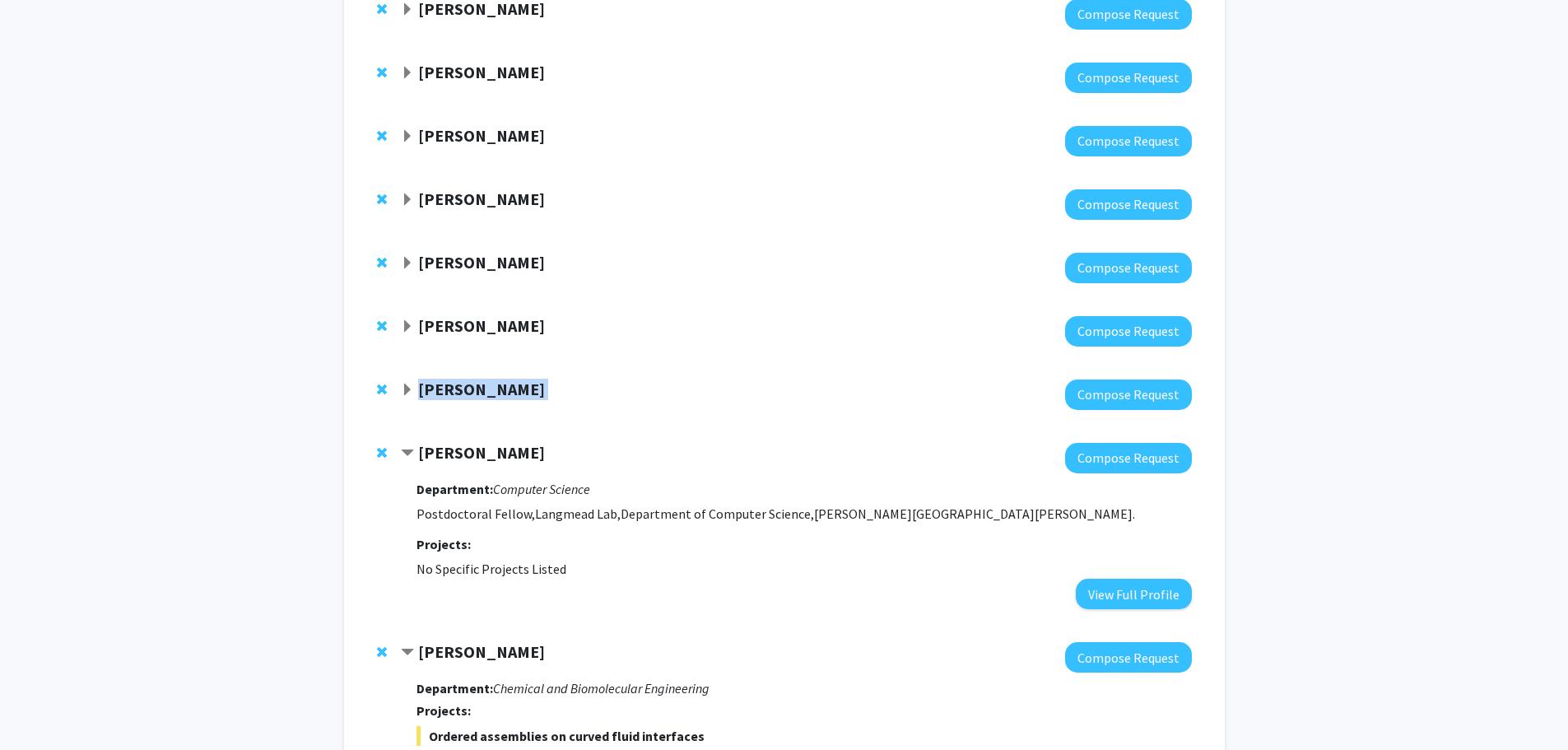
scroll to position [220, 0]
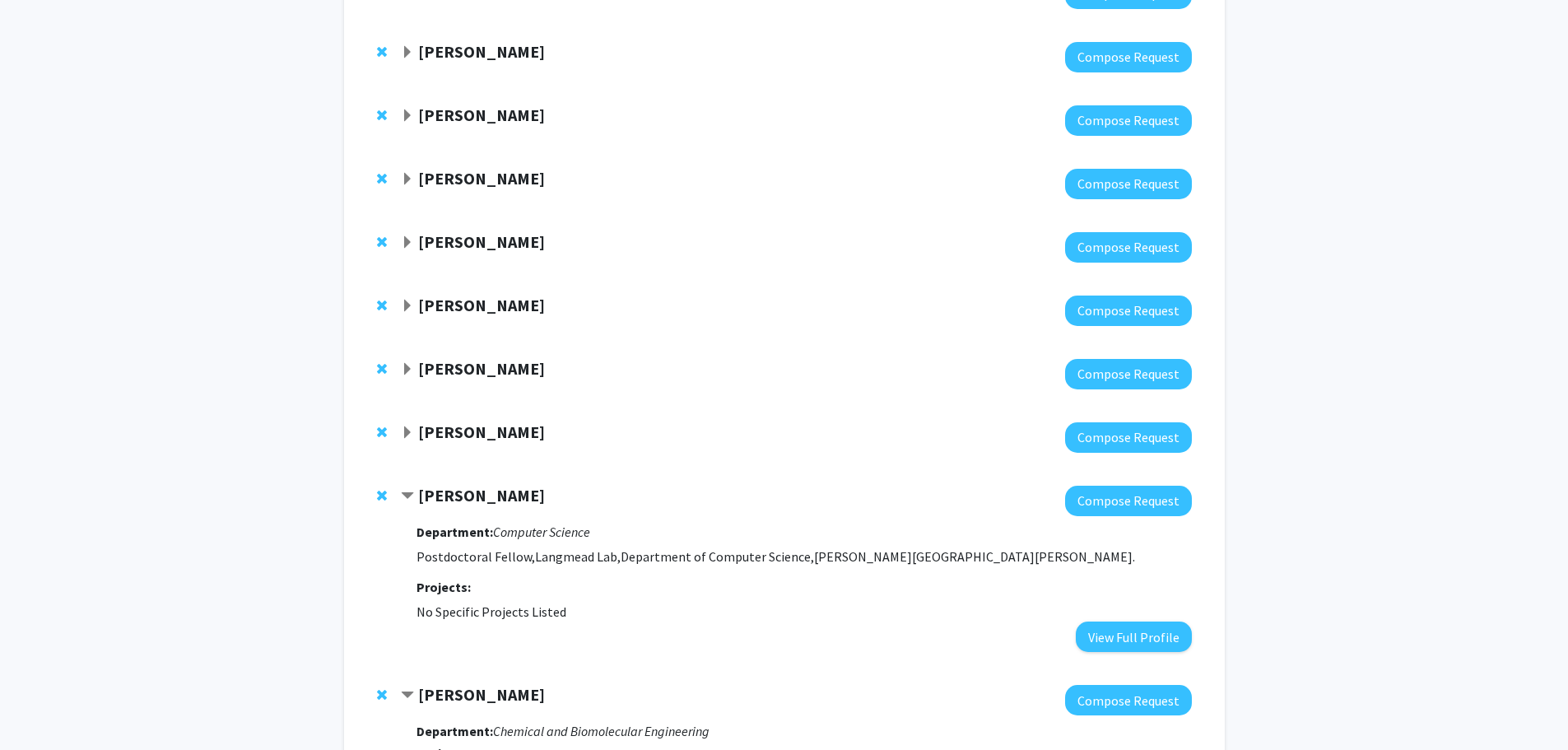
click at [410, 431] on span "Expand Joel Bader Bookmark" at bounding box center [407, 432] width 13 height 13
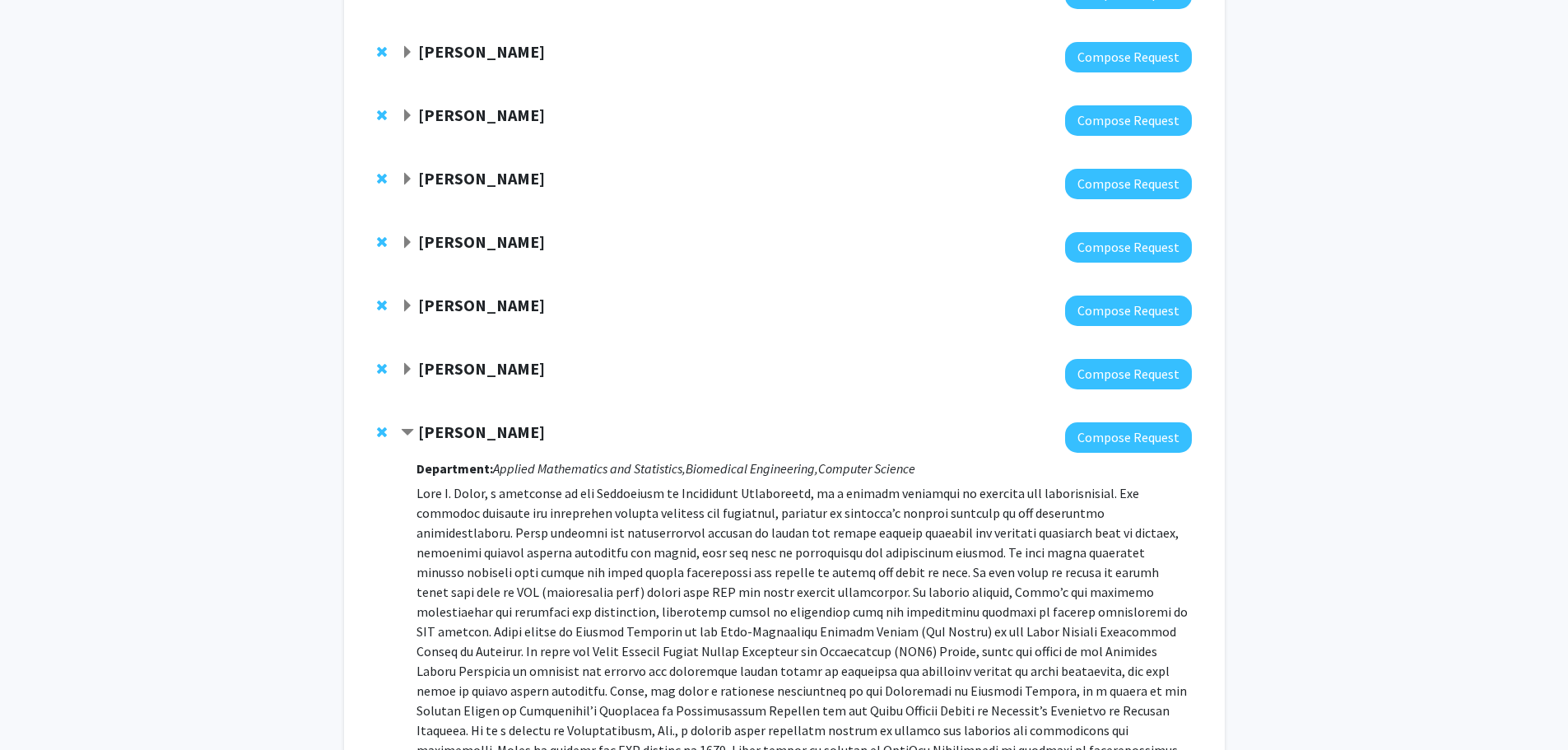
click at [409, 428] on span "Contract Joel Bader Bookmark" at bounding box center [407, 432] width 13 height 13
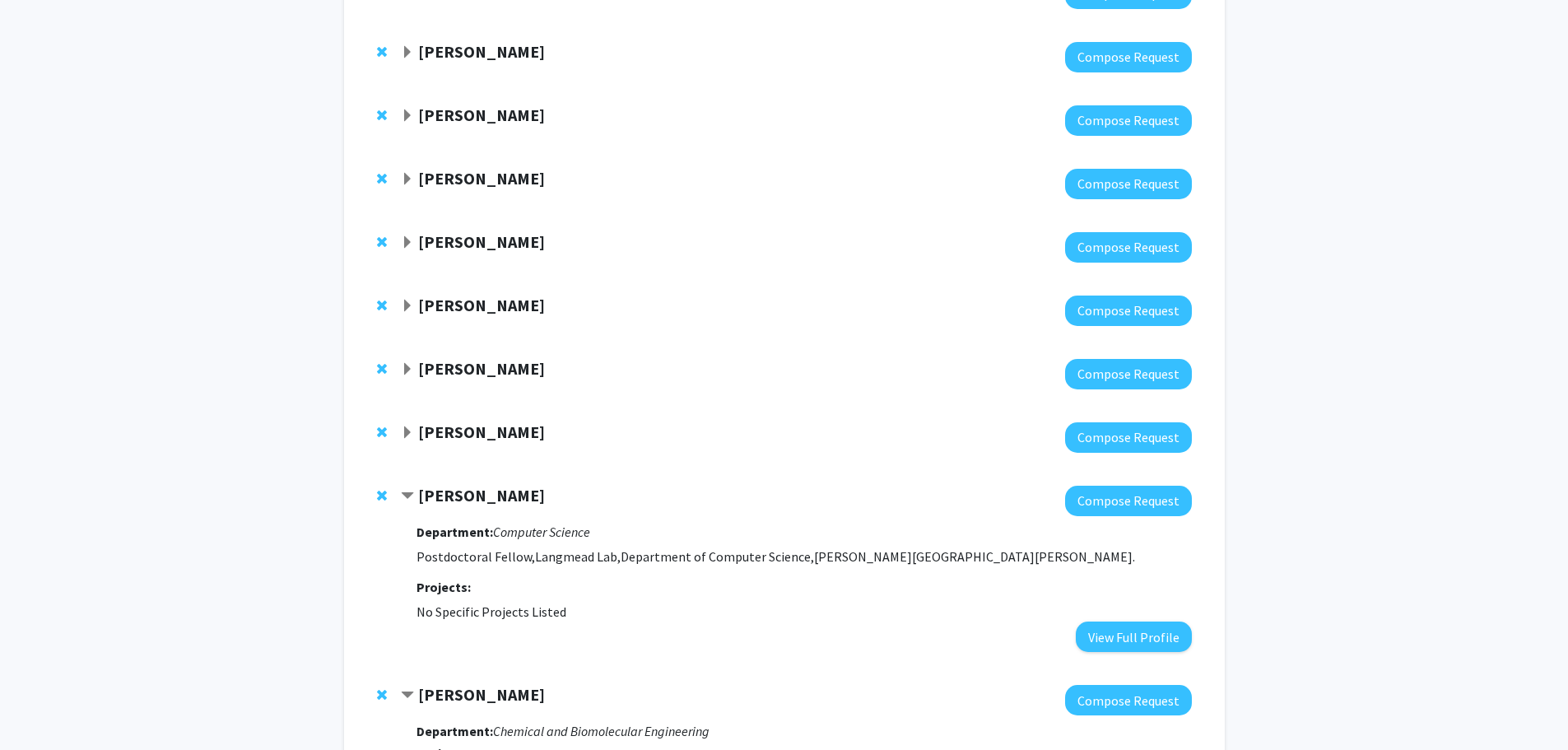
click at [409, 376] on span "Expand Moira-Phoebe Huet Bookmark" at bounding box center [407, 369] width 13 height 13
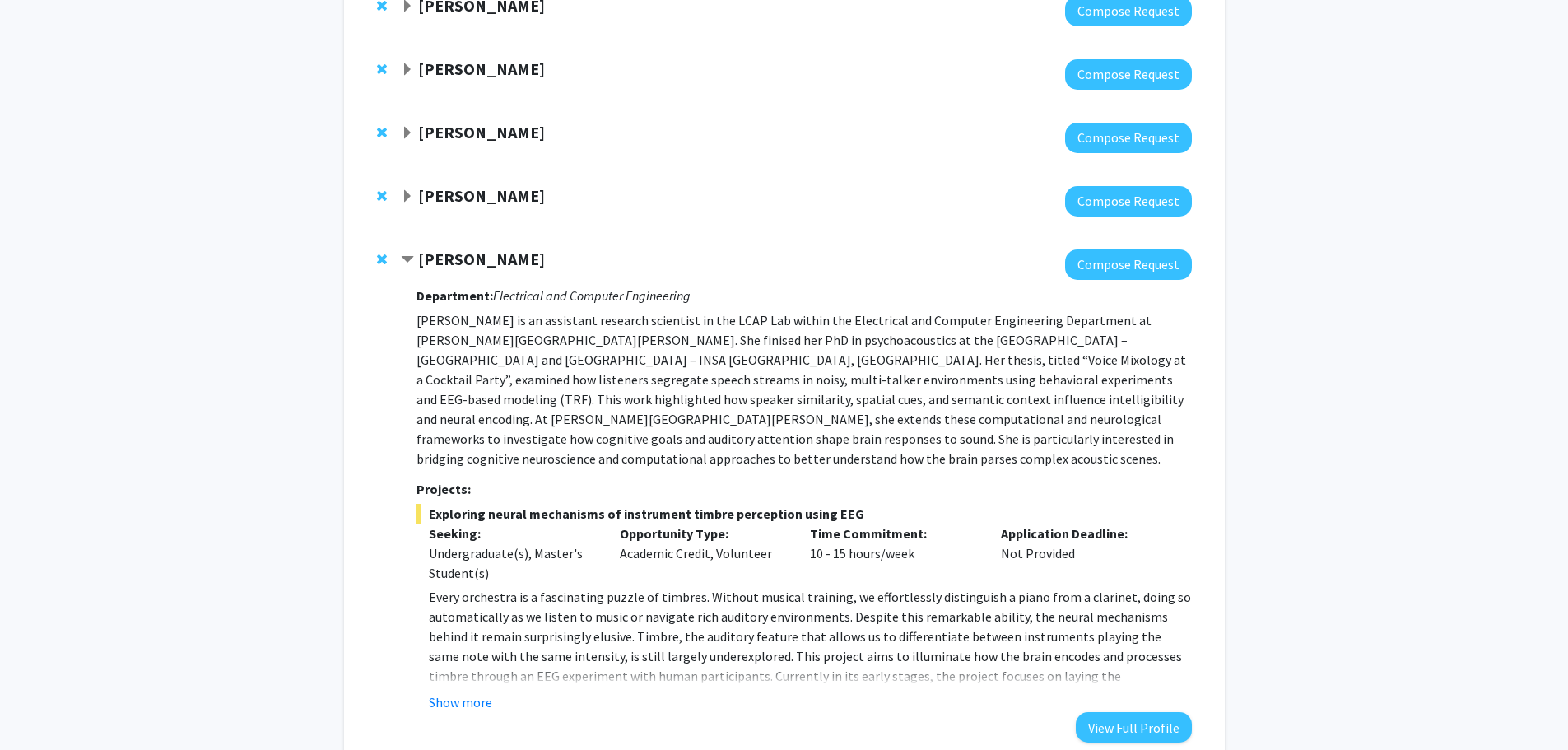
scroll to position [438, 0]
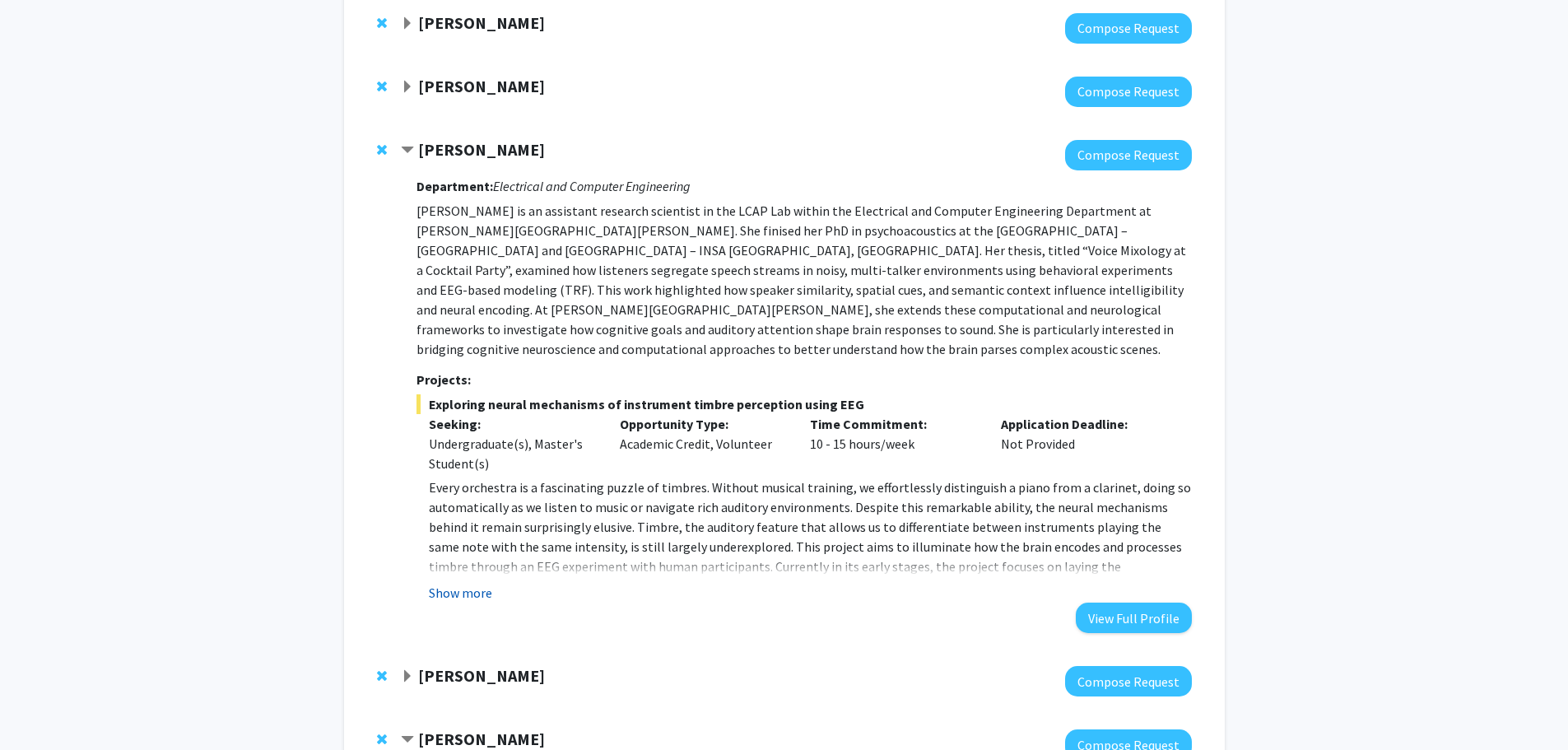
click at [458, 583] on button "Show more" at bounding box center [461, 593] width 63 height 20
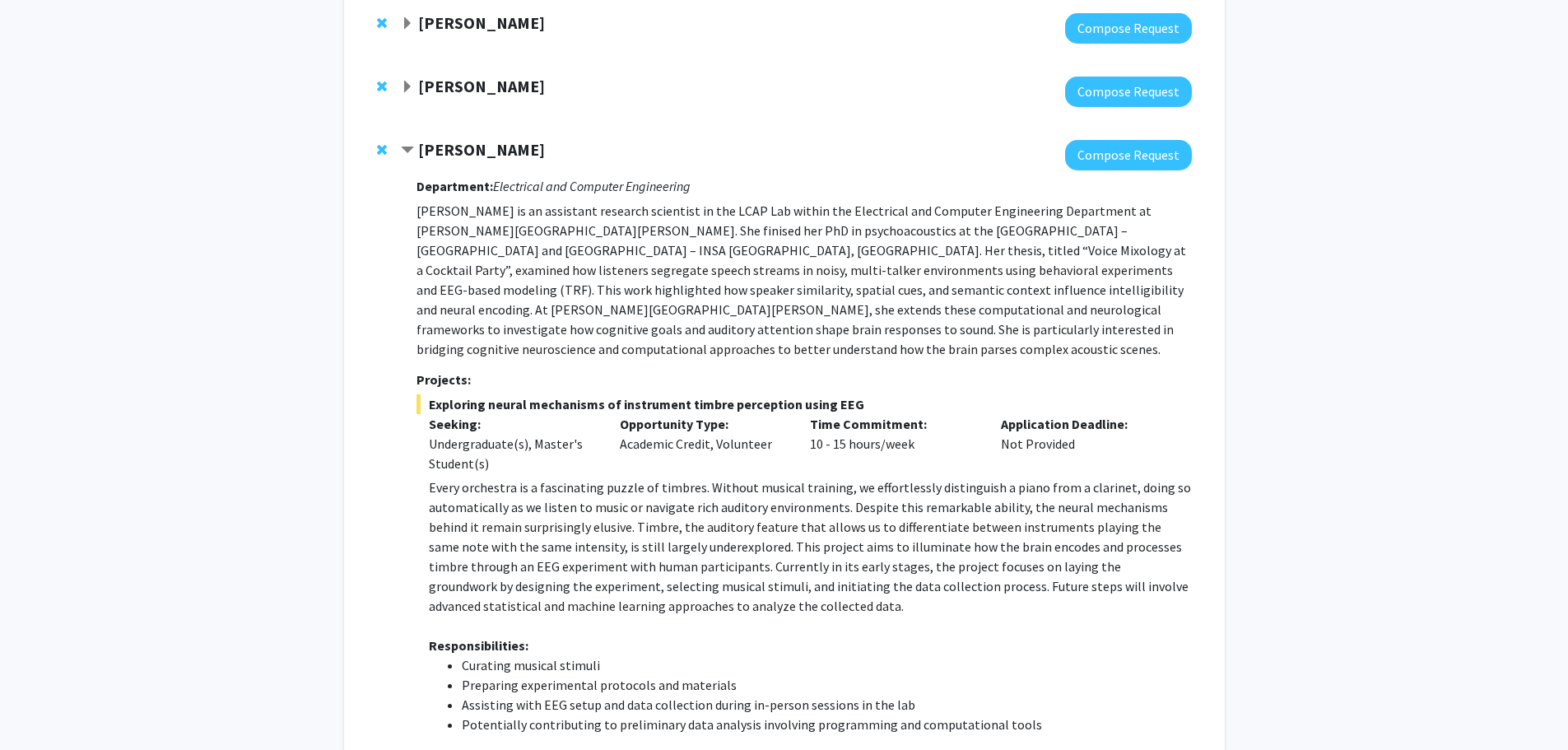
drag, startPoint x: 423, startPoint y: 148, endPoint x: 578, endPoint y: 151, distance: 155.0
click at [578, 151] on div "[PERSON_NAME]" at bounding box center [579, 150] width 356 height 20
copy strong "[PERSON_NAME]"
click at [532, 198] on div "Department: Electrical and Computer Engineering [PERSON_NAME] is an assistant r…" at bounding box center [804, 638] width 775 height 936
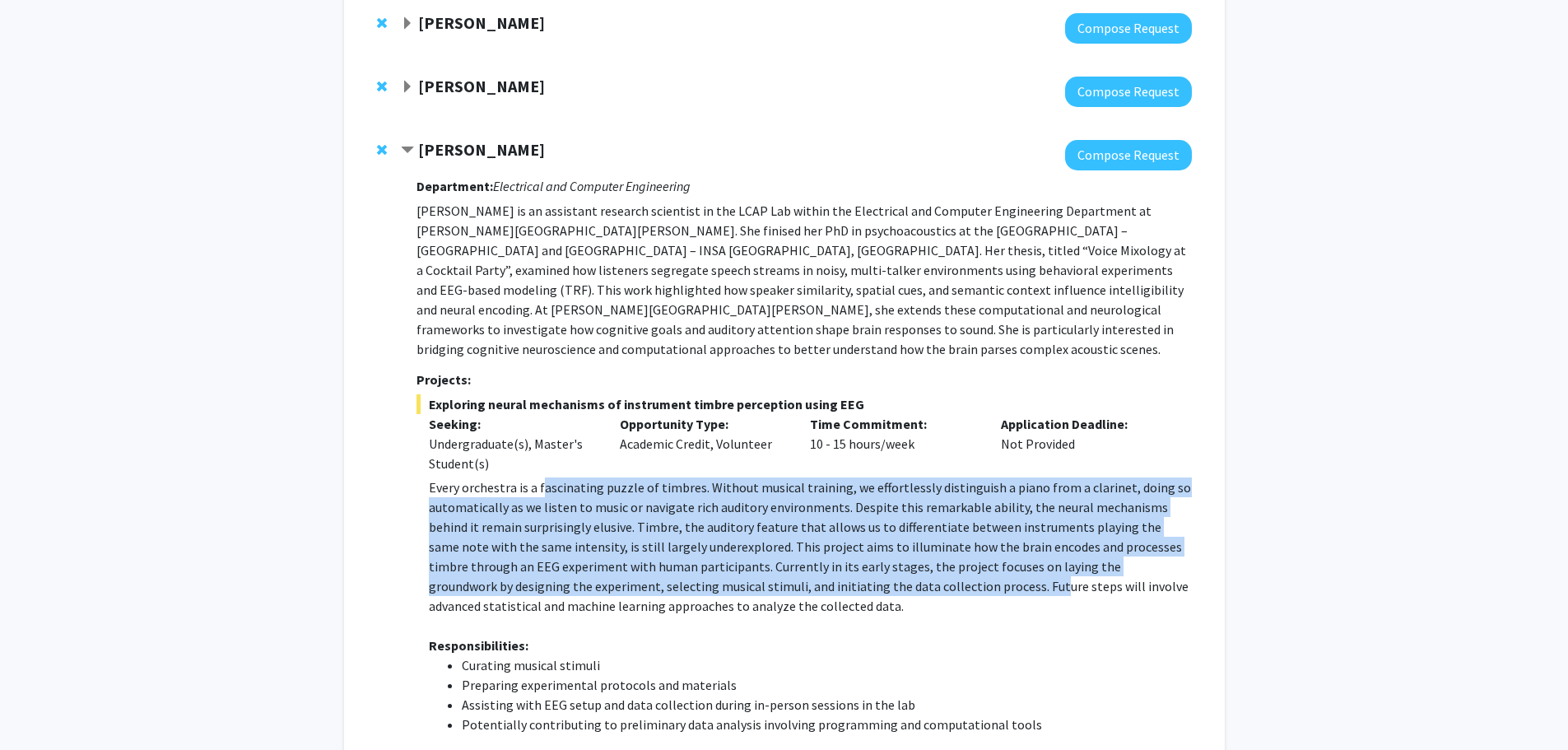
drag, startPoint x: 544, startPoint y: 459, endPoint x: 885, endPoint y: 559, distance: 355.4
click at [885, 559] on p "Every orchestra is a fascinating puzzle of timbres. Without musical training, w…" at bounding box center [810, 547] width 762 height 138
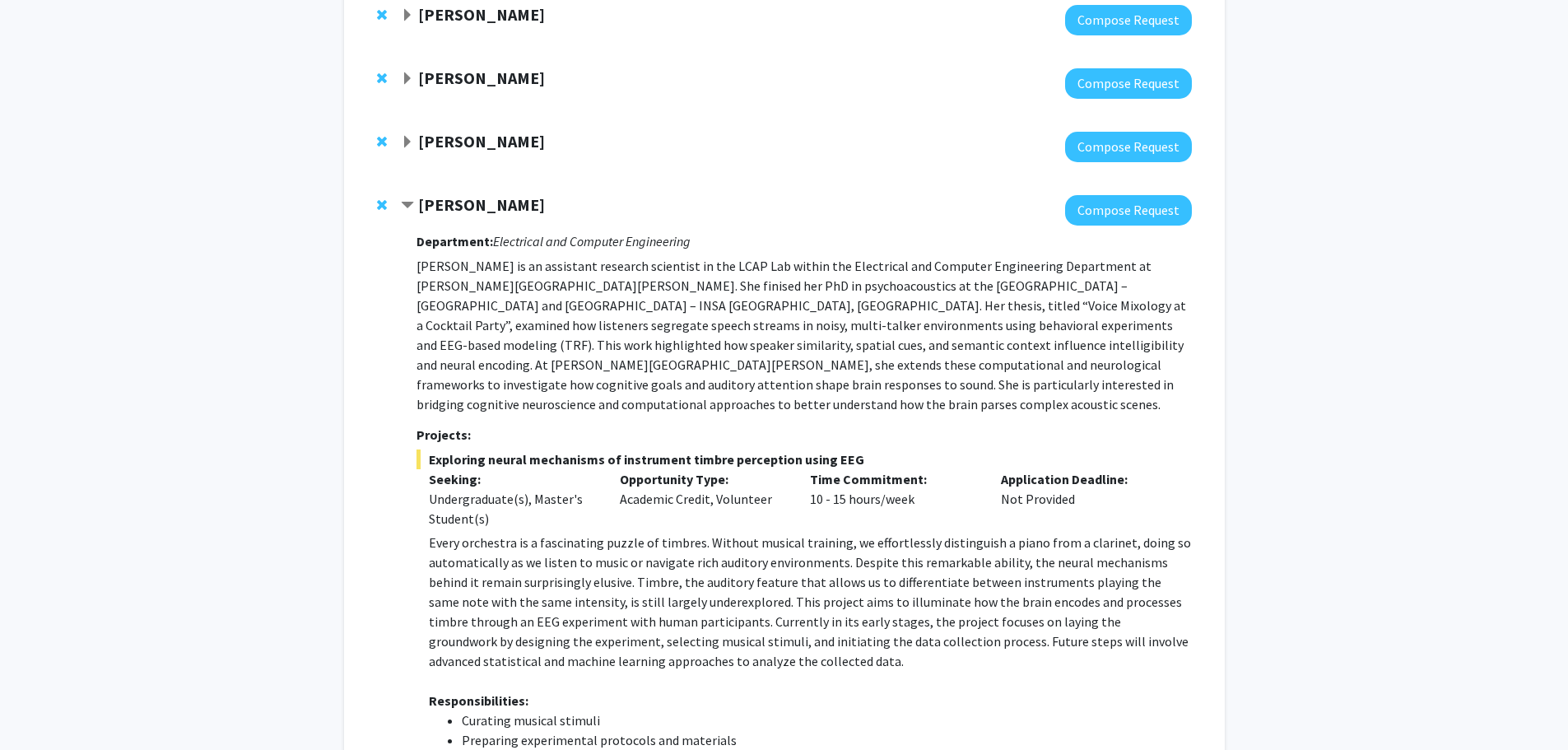
scroll to position [220, 0]
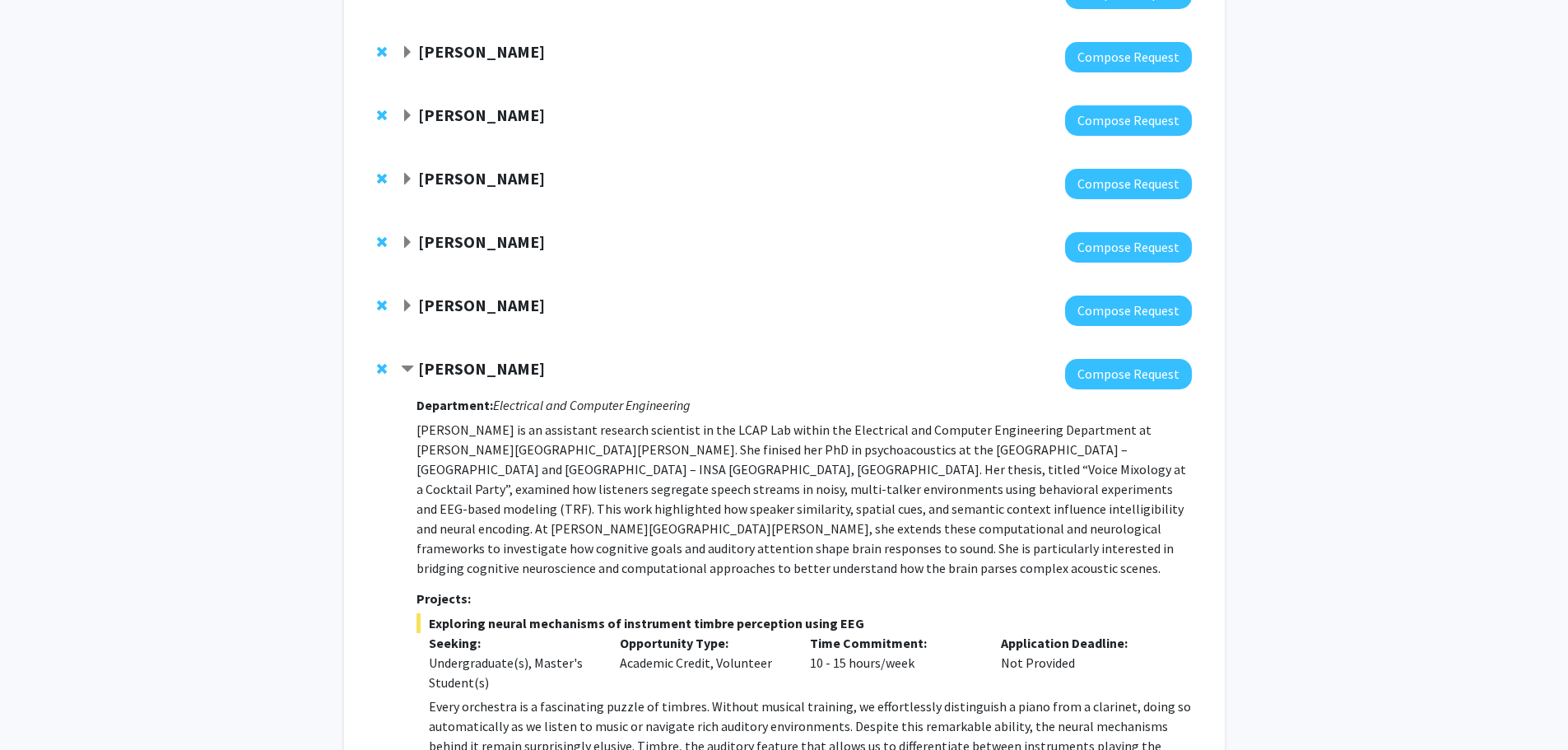
click at [424, 306] on strong "[PERSON_NAME]" at bounding box center [481, 305] width 127 height 20
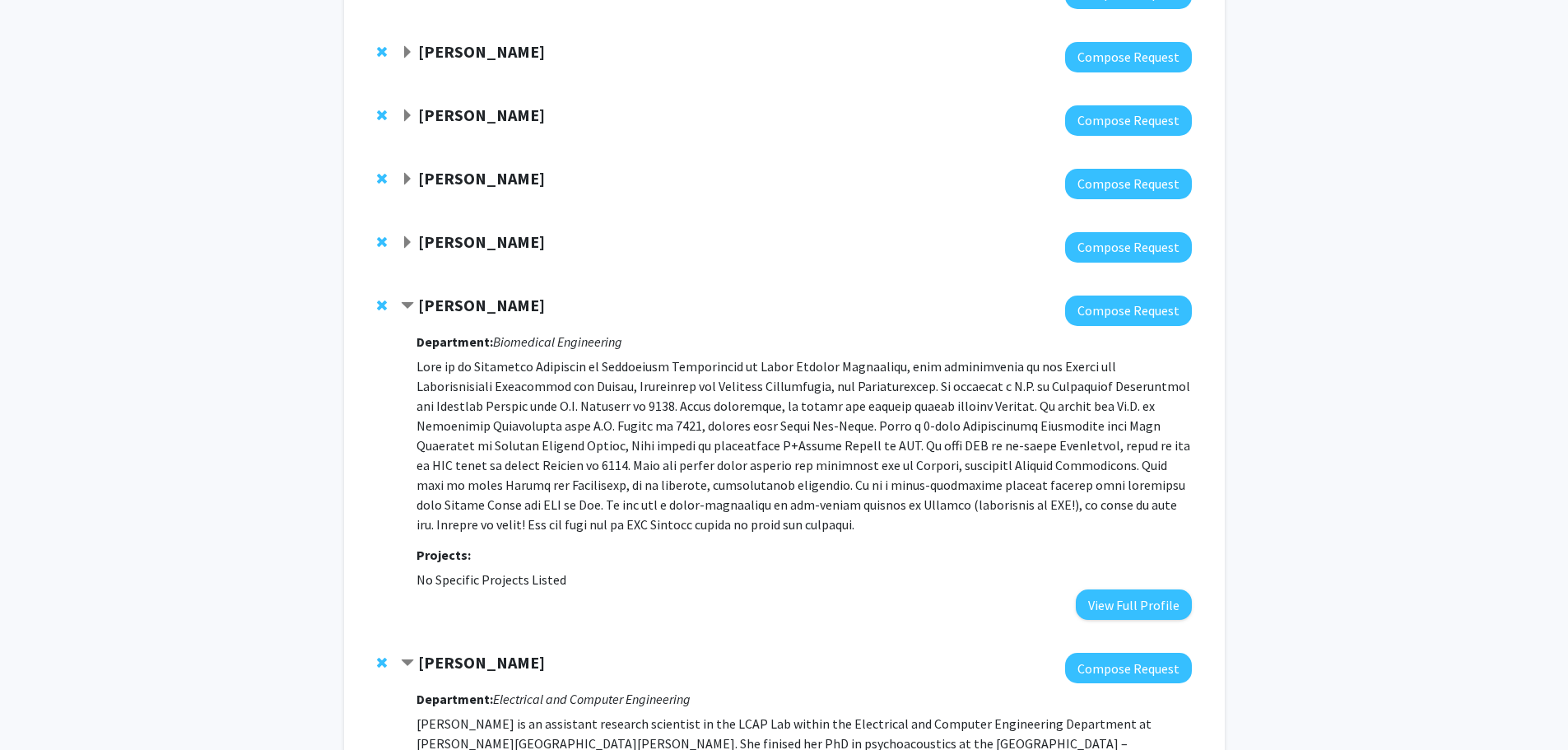
click at [430, 244] on strong "[PERSON_NAME]" at bounding box center [481, 242] width 127 height 20
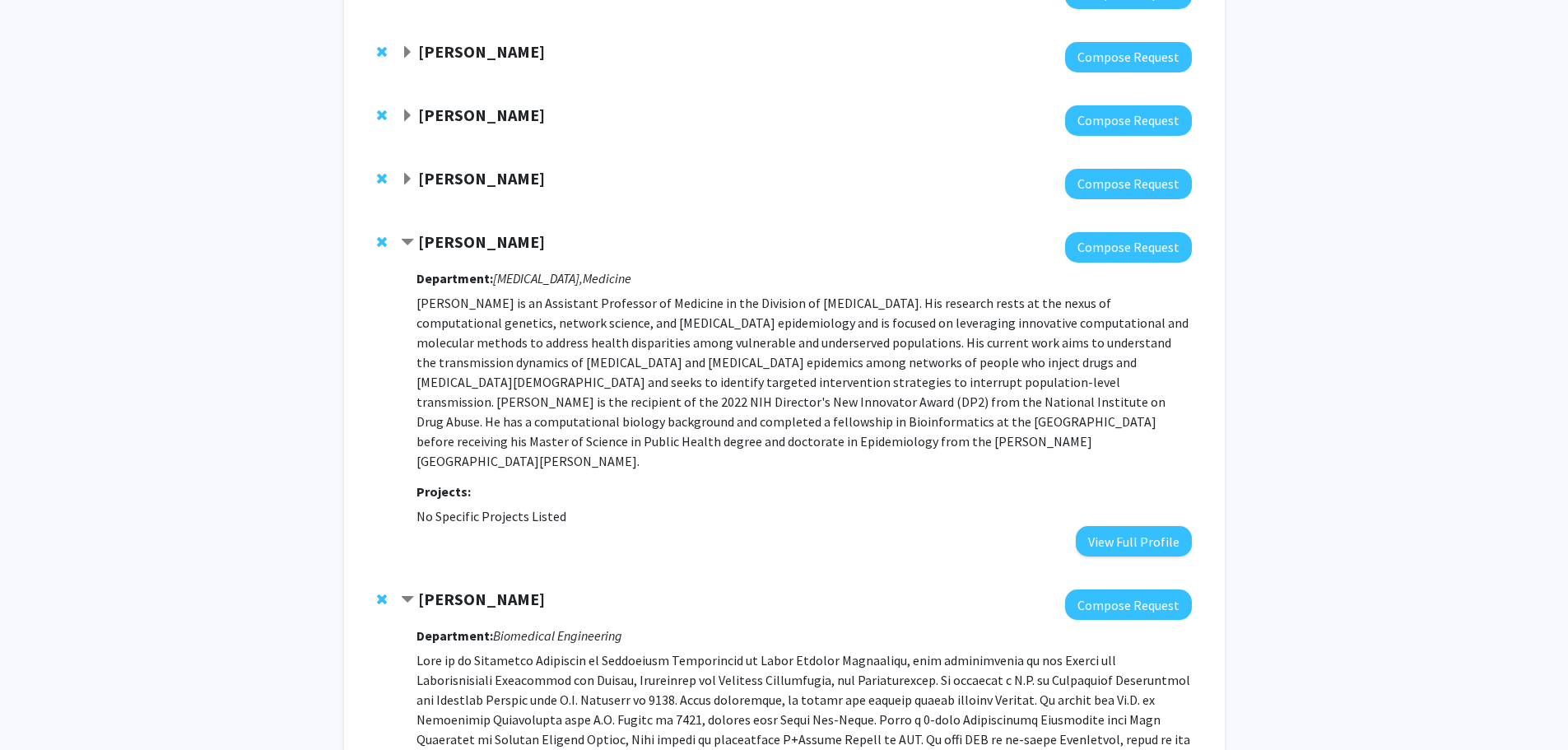
click at [508, 247] on strong "[PERSON_NAME]" at bounding box center [481, 242] width 127 height 20
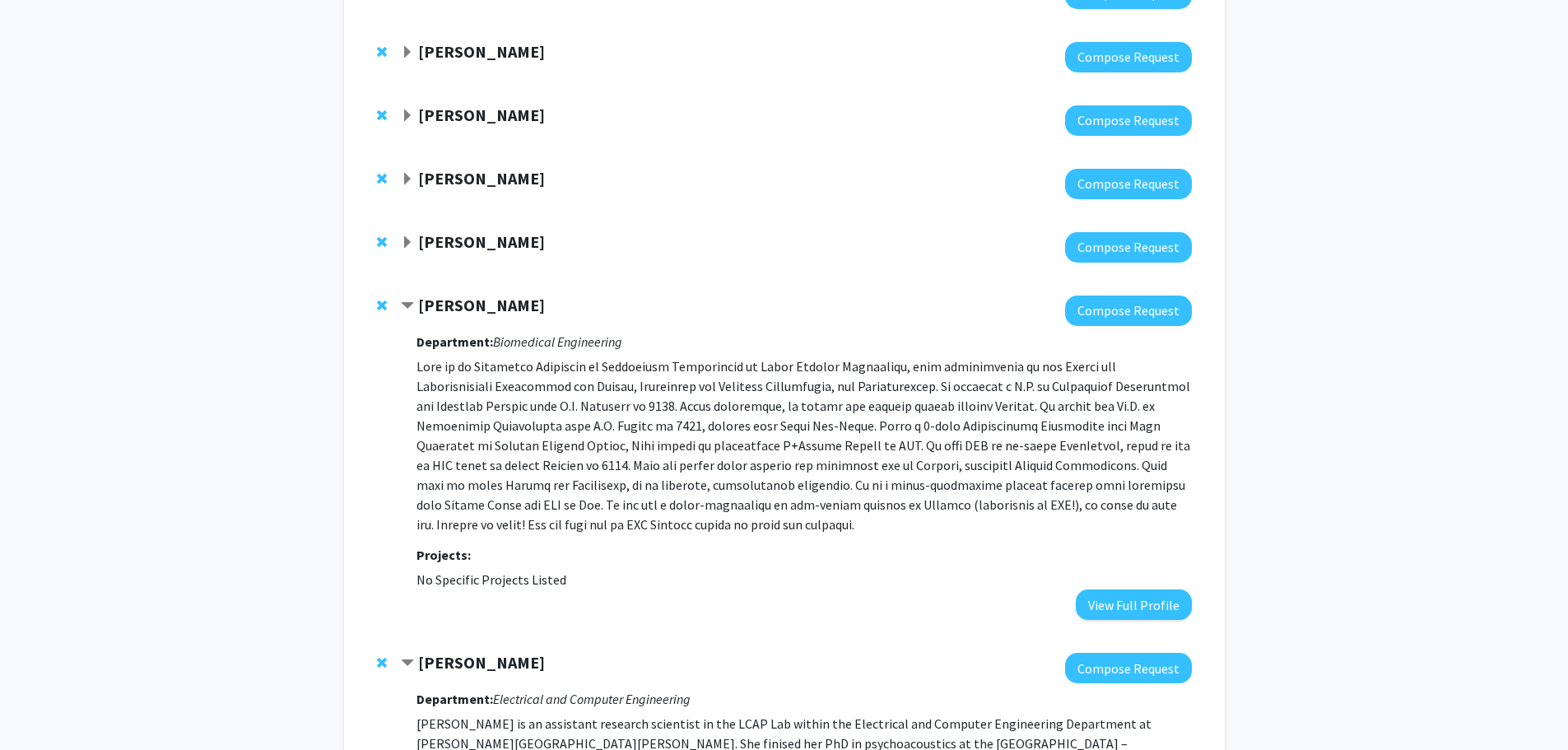
click at [508, 247] on strong "[PERSON_NAME]" at bounding box center [481, 242] width 127 height 20
copy strong "[PERSON_NAME]"
